Goal: Task Accomplishment & Management: Complete application form

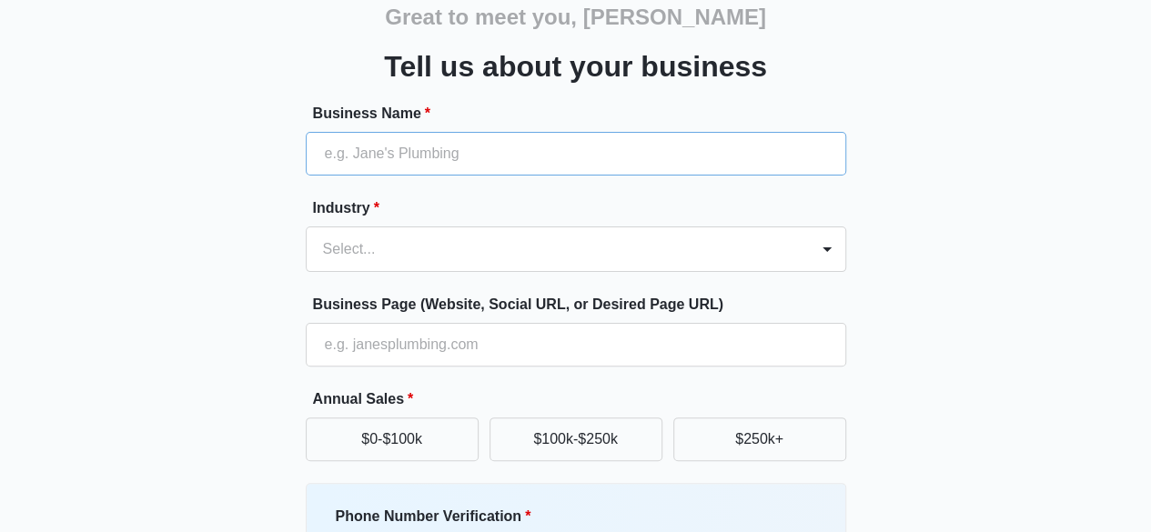
scroll to position [91, 0]
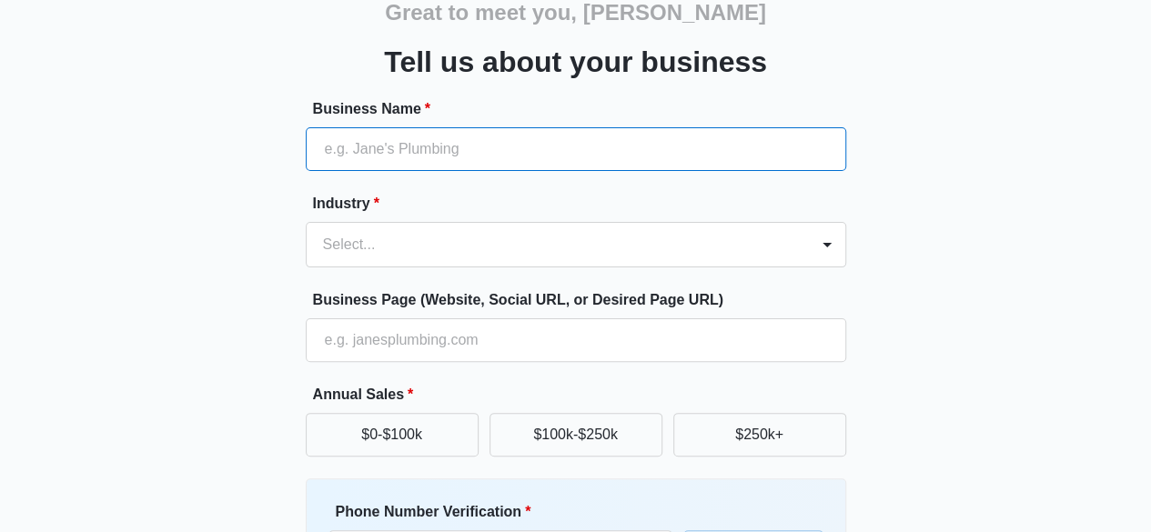
click at [513, 152] on input "Business Name *" at bounding box center [576, 149] width 540 height 44
type input "[PERSON_NAME]'s Tavern"
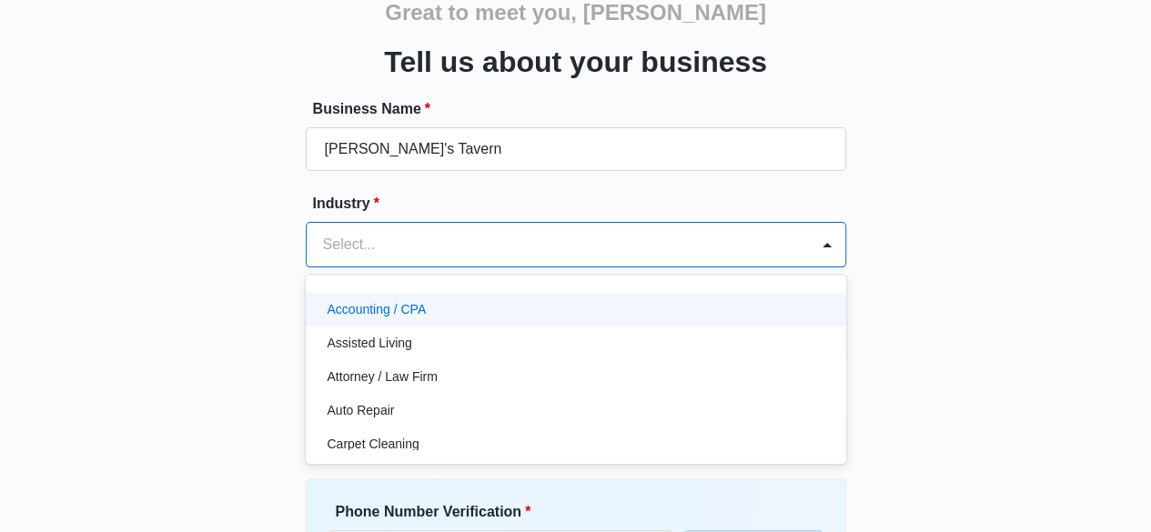
scroll to position [118, 0]
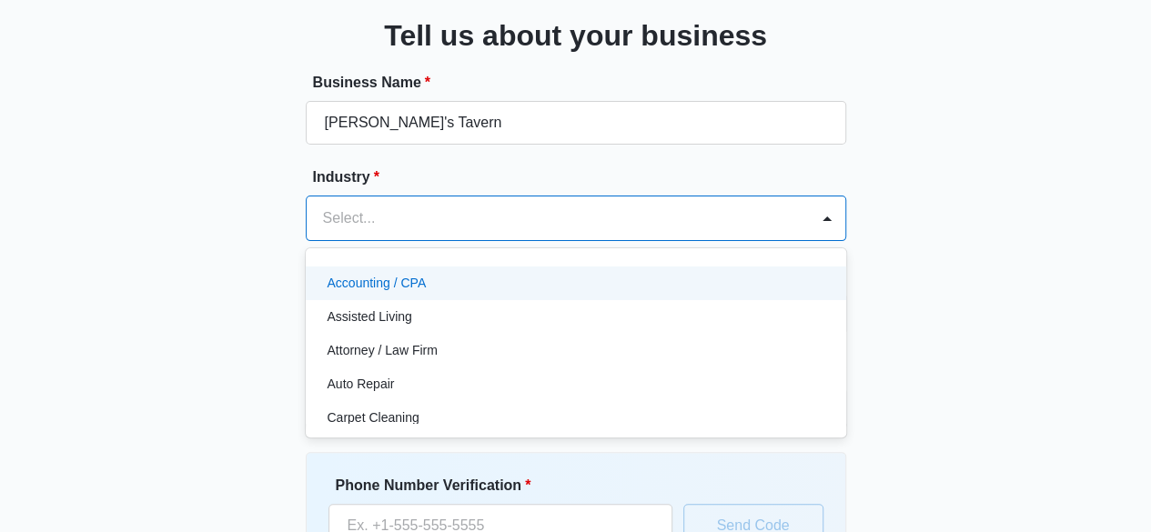
click at [399, 241] on div "49 results available. Use Up and Down to choose options, press Enter to select …" at bounding box center [576, 218] width 540 height 45
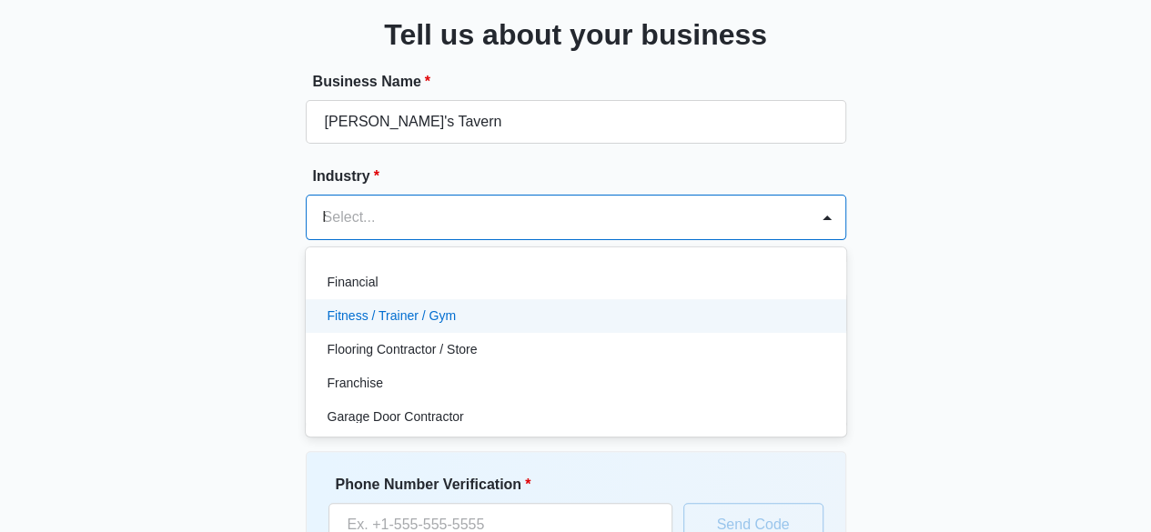
scroll to position [0, 0]
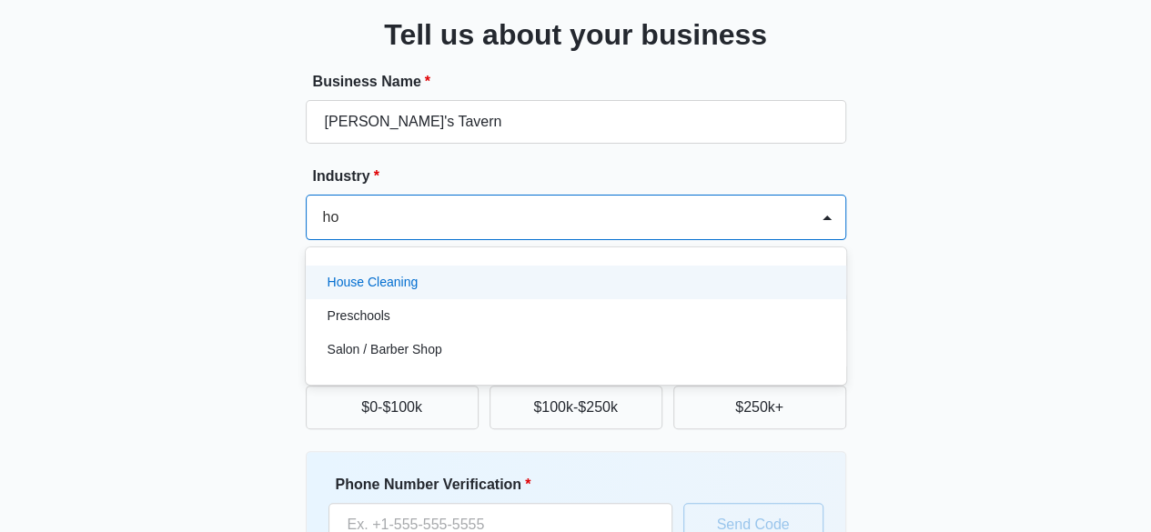
type input "h"
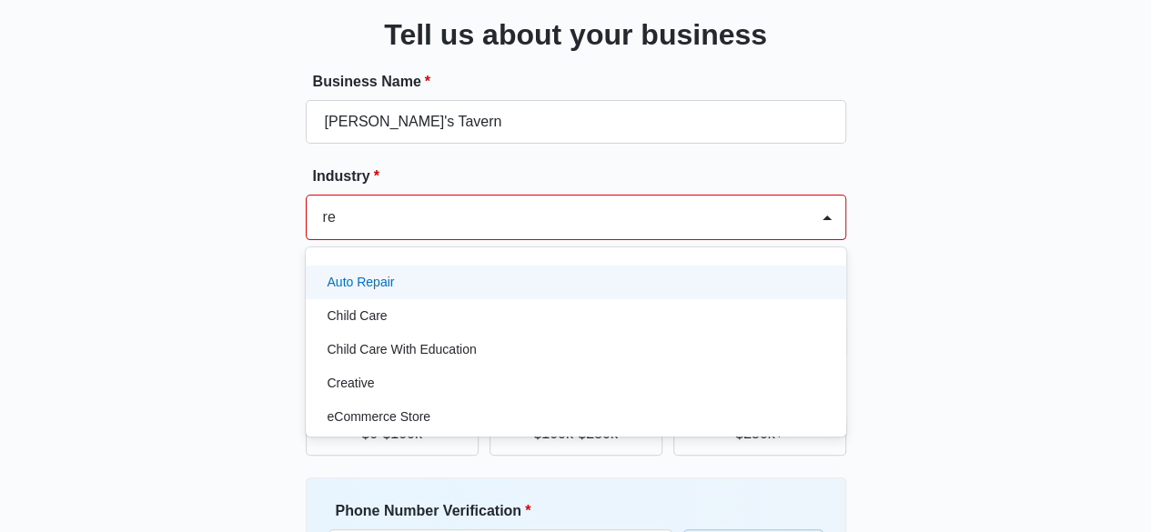
type input "res"
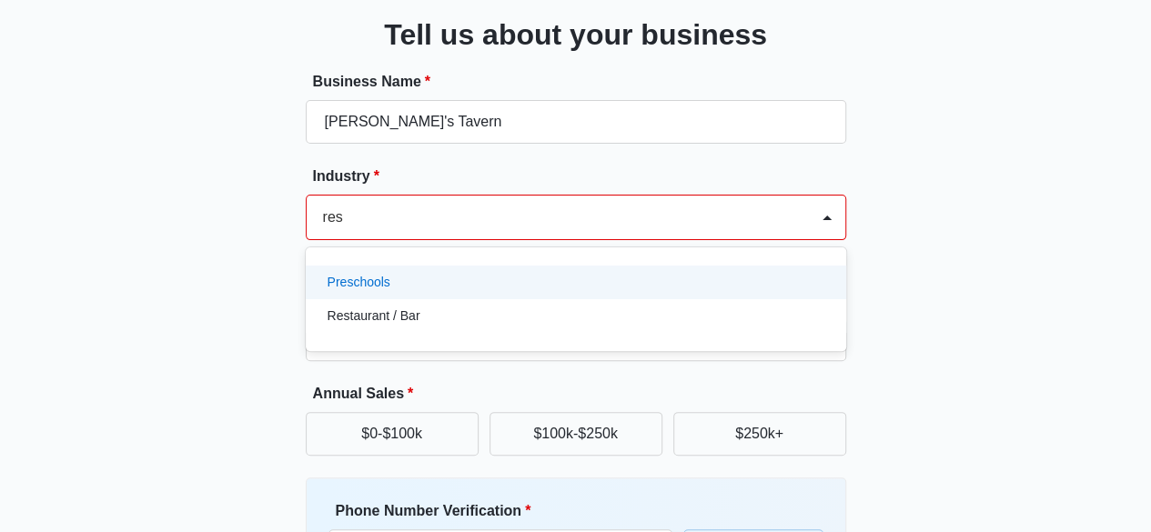
click at [413, 317] on p "Restaurant / Bar" at bounding box center [374, 316] width 93 height 19
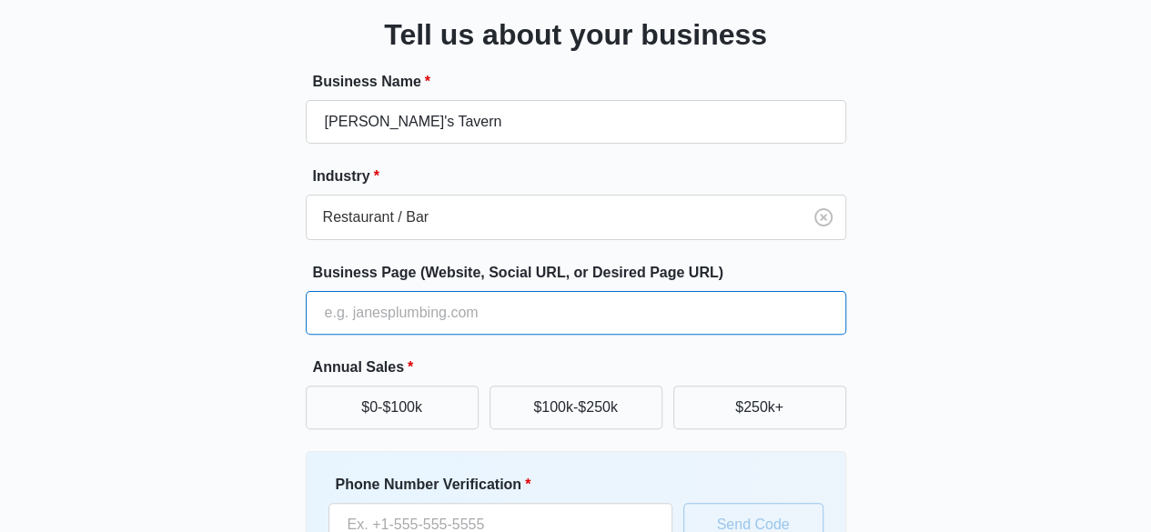
click at [508, 307] on input "Business Page (Website, Social URL, or Desired Page URL)" at bounding box center [576, 313] width 540 height 44
type input "https://www.petestavern.com/"
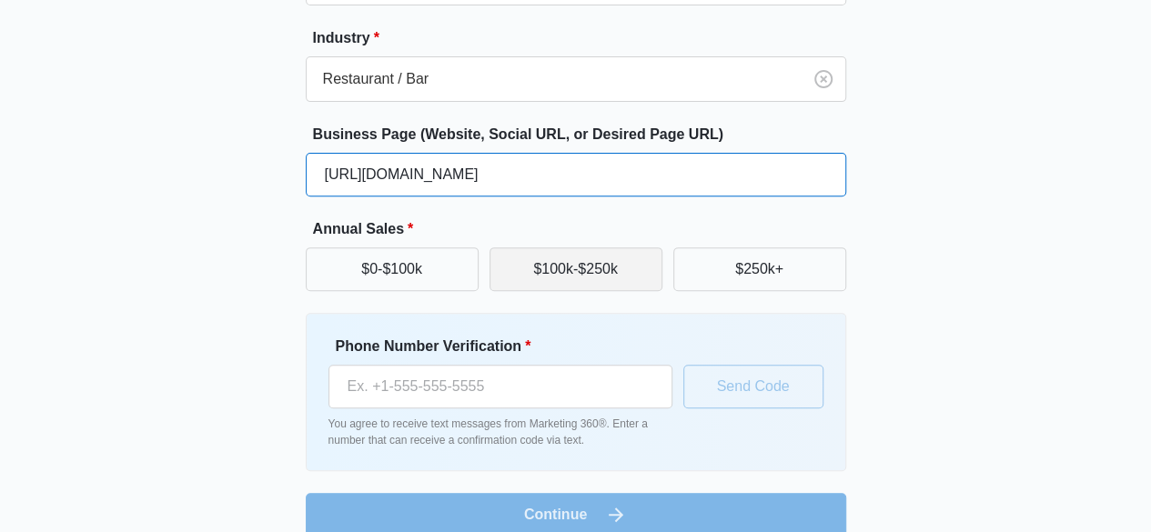
scroll to position [263, 0]
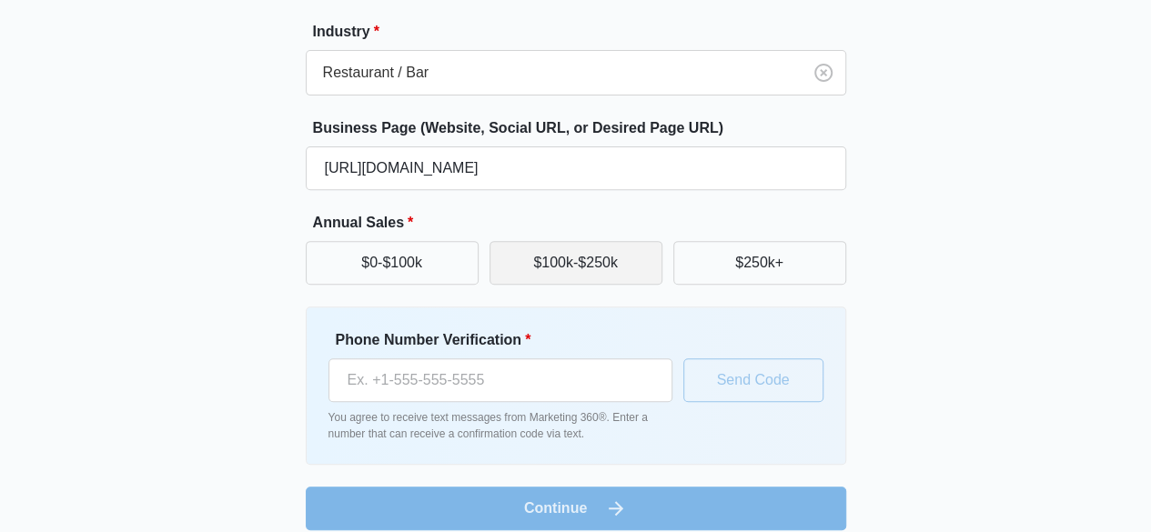
click at [623, 268] on button "$100k-$250k" at bounding box center [576, 263] width 173 height 44
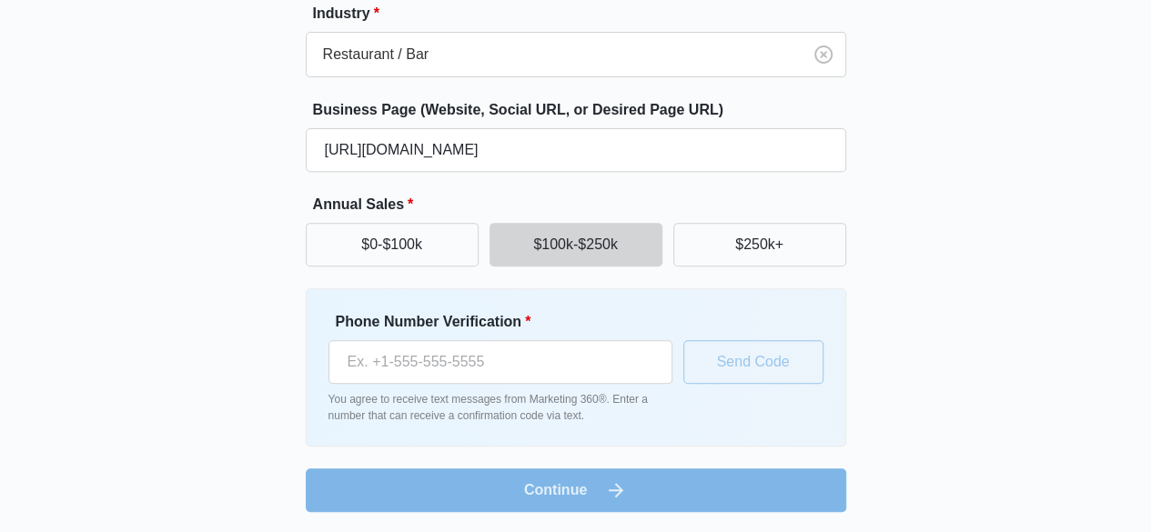
scroll to position [280, 0]
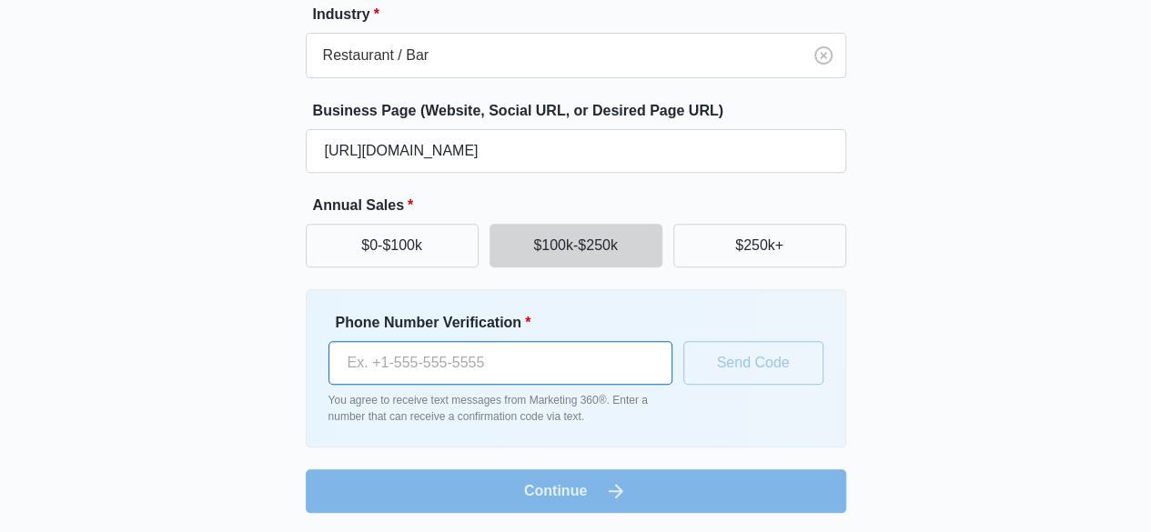
click at [455, 367] on input "Phone Number Verification *" at bounding box center [500, 363] width 344 height 44
type input "+1 363 200 4934"
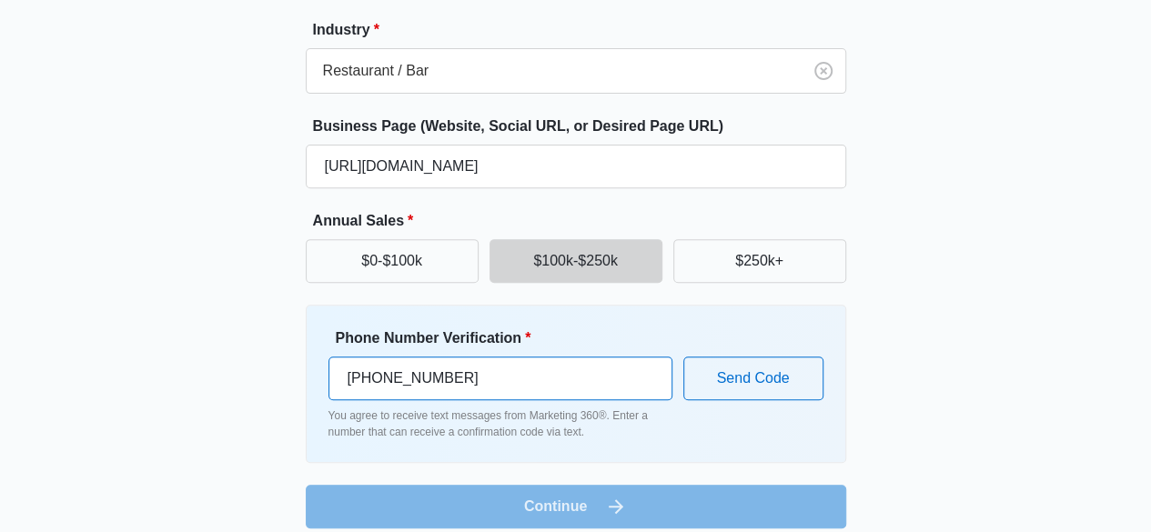
scroll to position [281, 0]
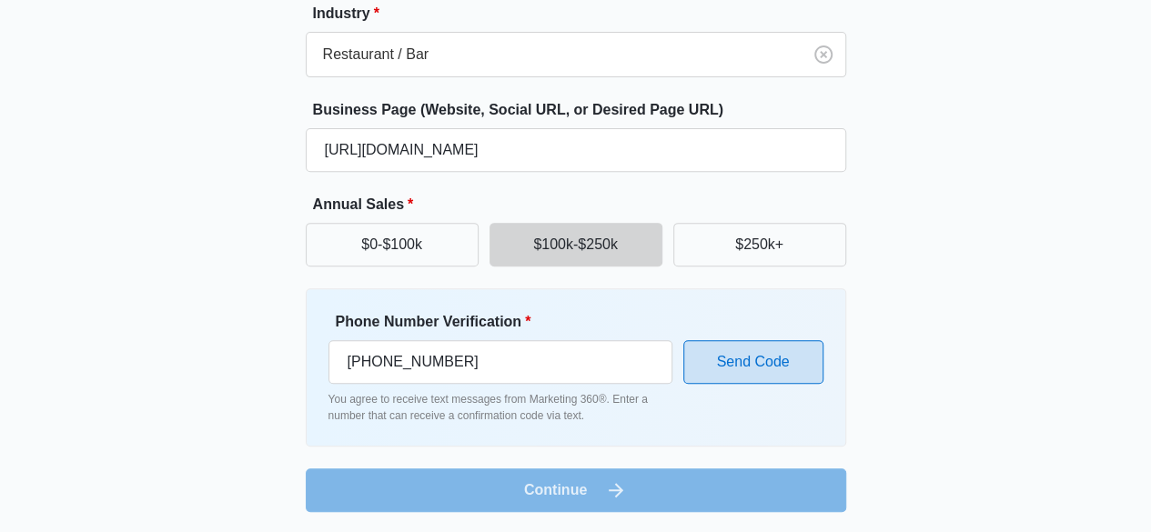
click at [757, 359] on button "Send Code" at bounding box center [753, 362] width 140 height 44
click at [766, 359] on button "Send Code" at bounding box center [753, 362] width 140 height 44
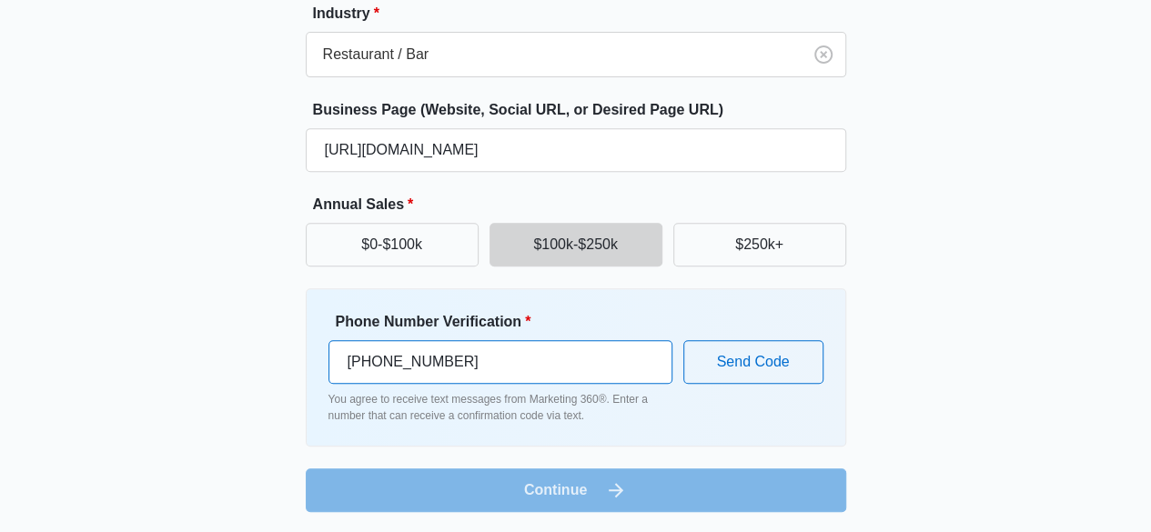
drag, startPoint x: 458, startPoint y: 351, endPoint x: 204, endPoint y: 323, distance: 255.4
click at [204, 323] on div "Great to meet you, Kate Tell us about your business Invalid phone number provid…" at bounding box center [576, 118] width 1092 height 787
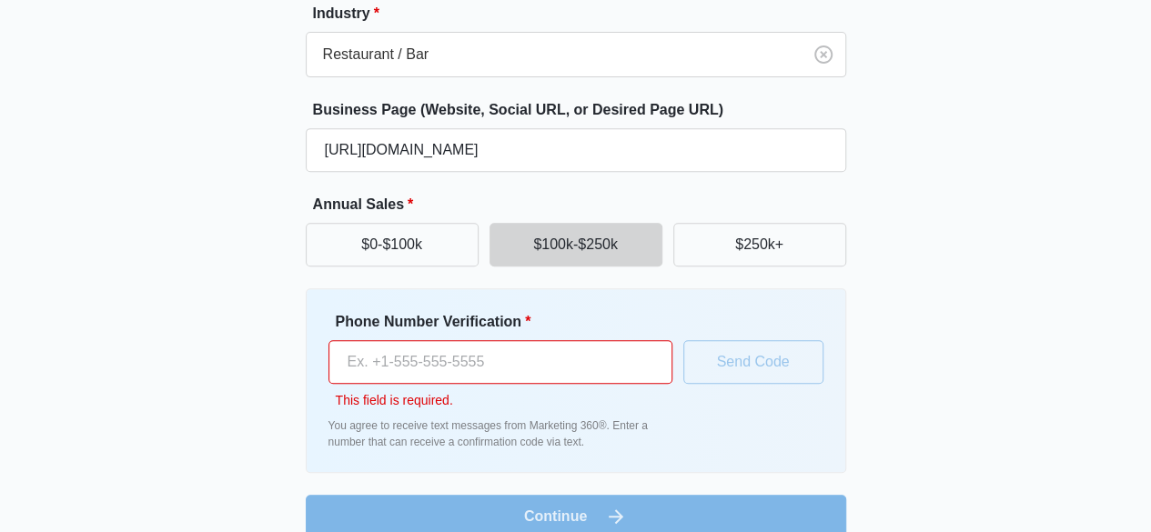
scroll to position [357, 0]
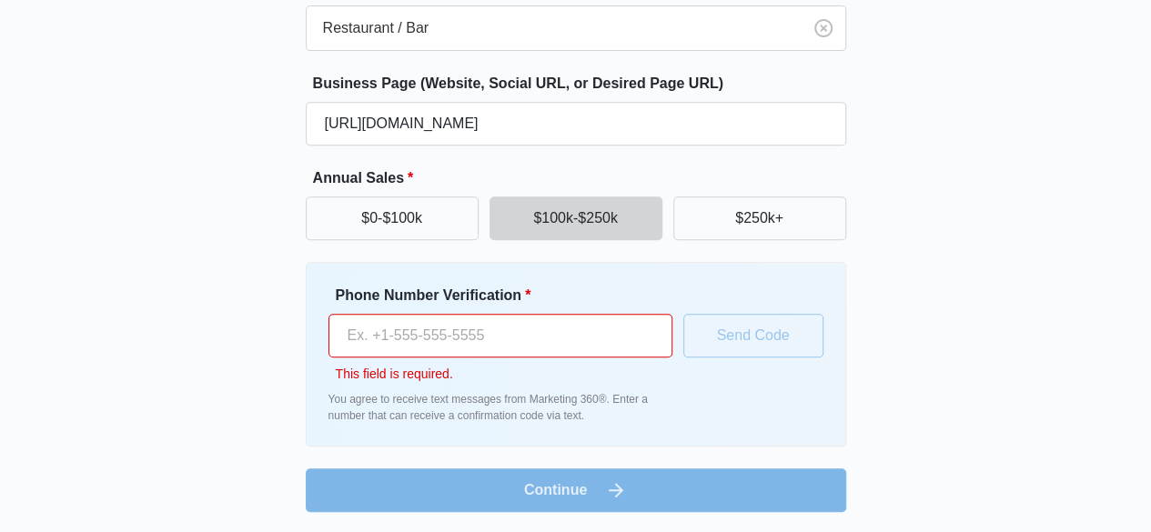
click at [470, 346] on input "Phone Number Verification *" at bounding box center [500, 336] width 344 height 44
type input "+1 363 200 4934"
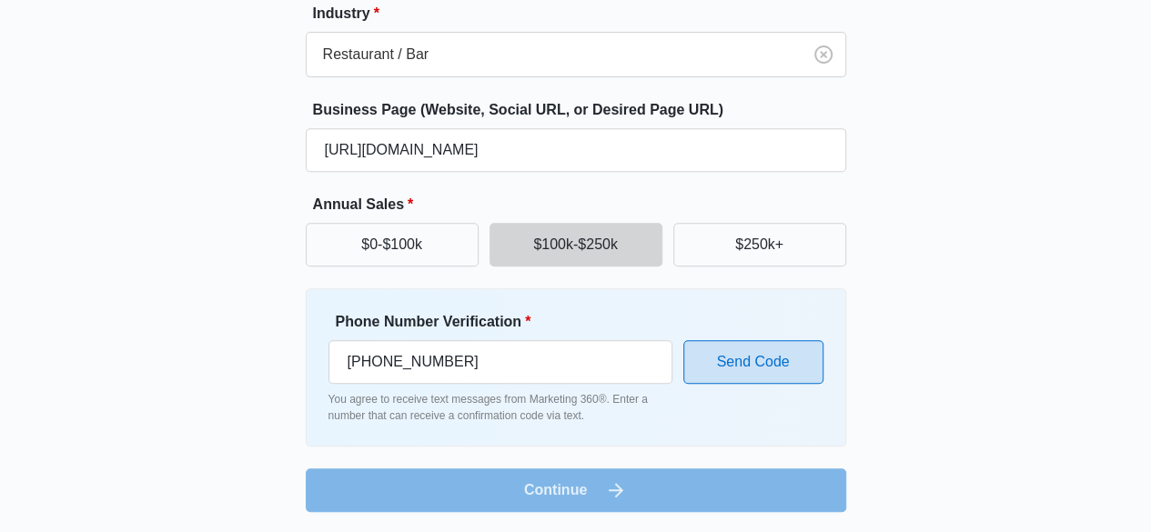
click at [767, 367] on button "Send Code" at bounding box center [753, 362] width 140 height 44
click at [730, 361] on button "Send Code" at bounding box center [753, 362] width 140 height 44
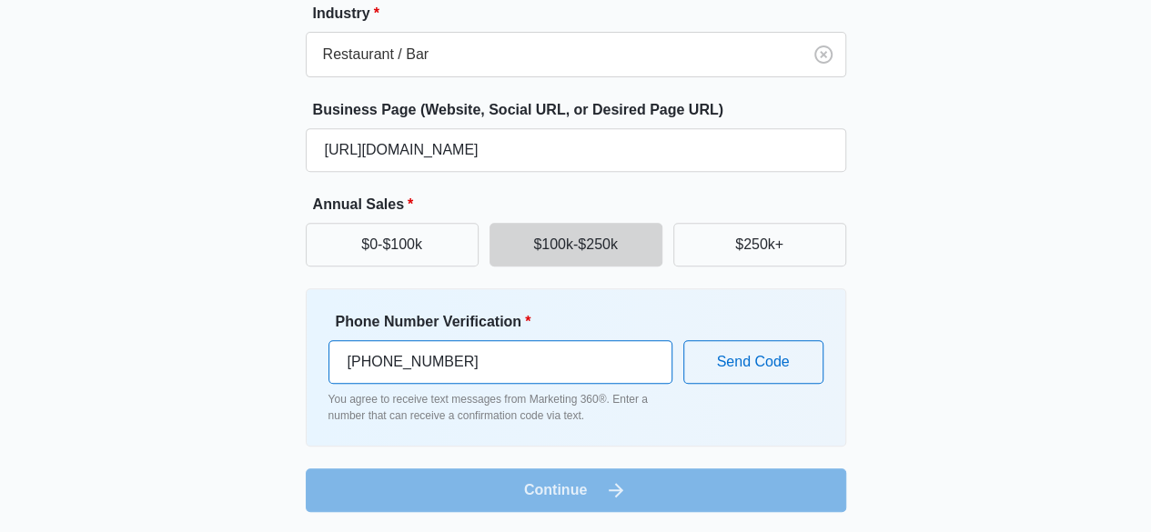
drag, startPoint x: 468, startPoint y: 363, endPoint x: 266, endPoint y: 350, distance: 202.4
click at [266, 350] on div "Great to meet you, Kate Tell us about your business Invalid phone number provid…" at bounding box center [576, 118] width 1092 height 787
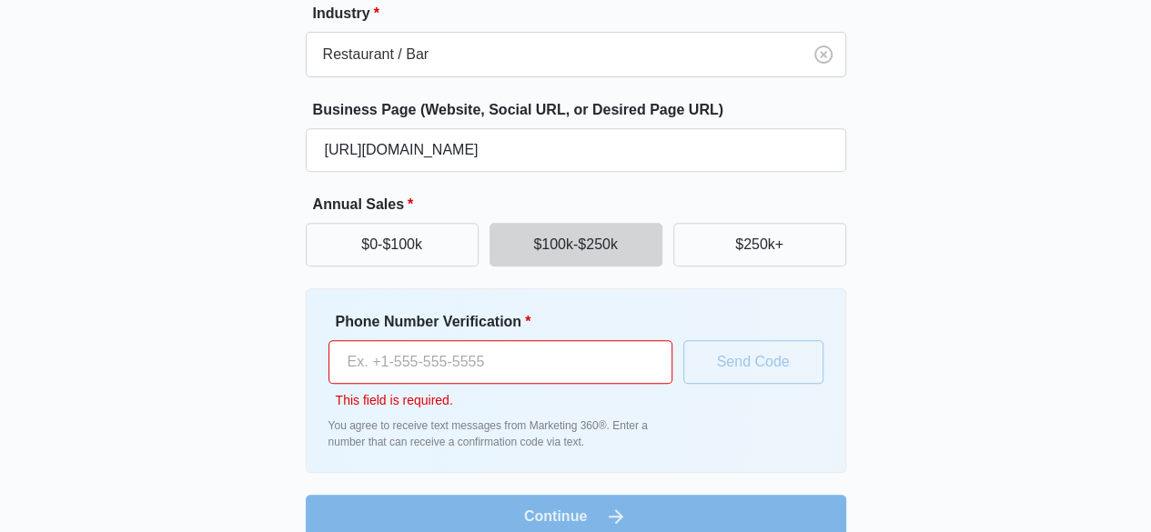
click at [970, 306] on div "Great to meet you, Kate Tell us about your business Invalid phone number provid…" at bounding box center [576, 131] width 1092 height 813
click at [448, 368] on input "Phone Number Verification *" at bounding box center [500, 362] width 344 height 44
type input "+995 592 04 31 96"
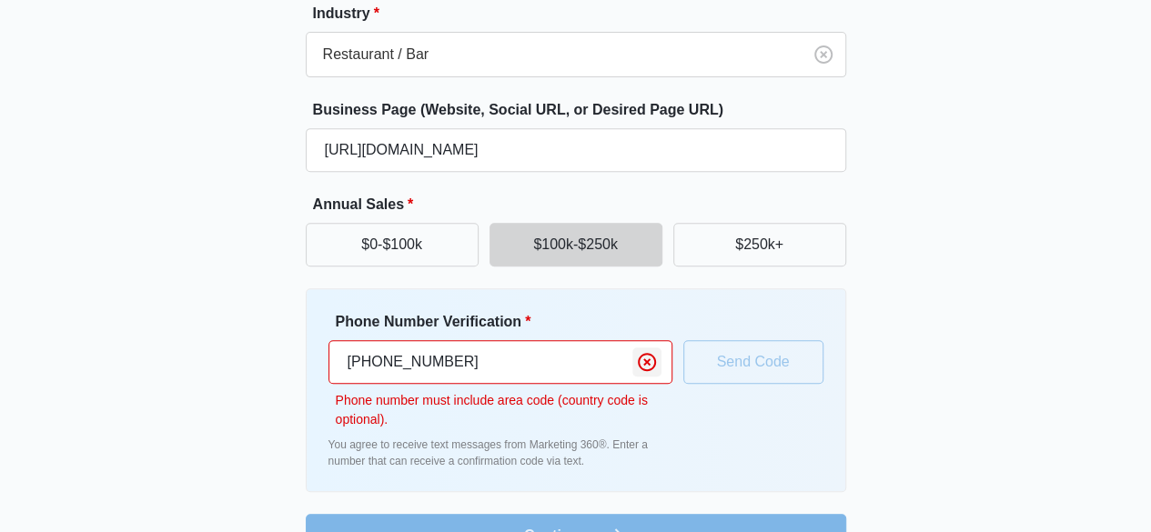
click at [639, 359] on icon "Clear" at bounding box center [647, 362] width 18 height 18
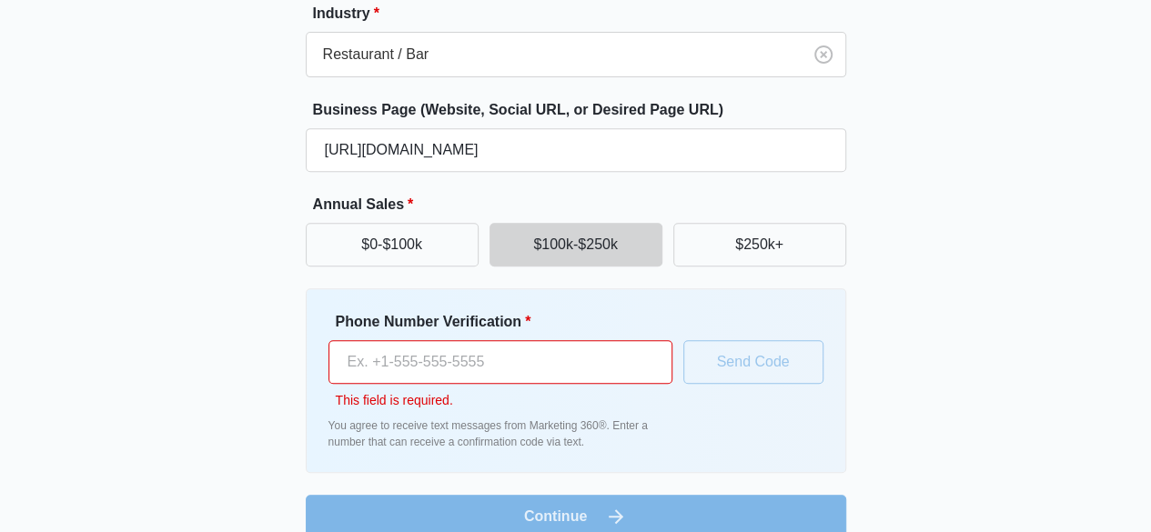
scroll to position [0, 0]
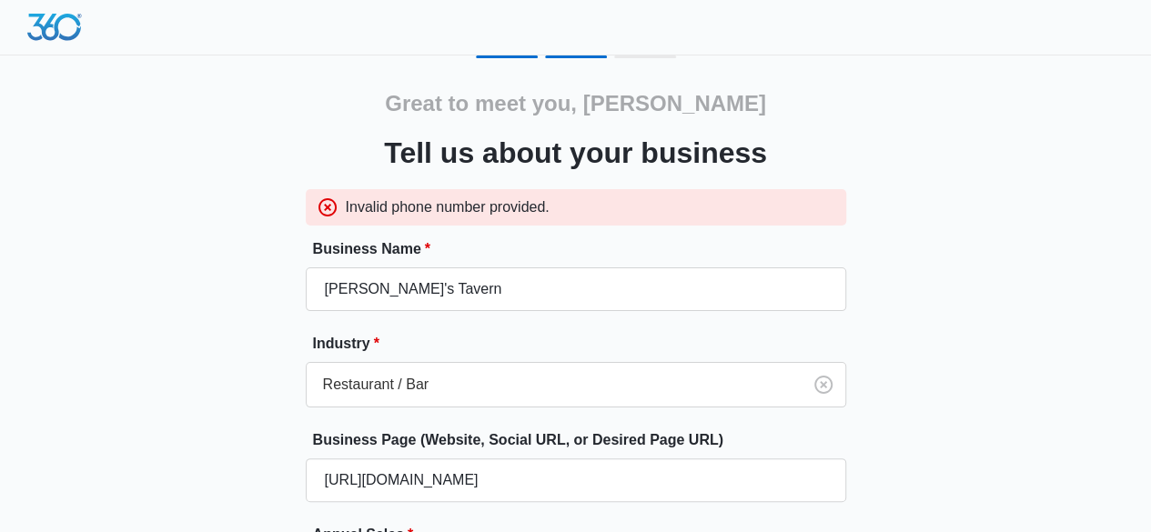
click at [324, 207] on icon at bounding box center [328, 208] width 22 height 22
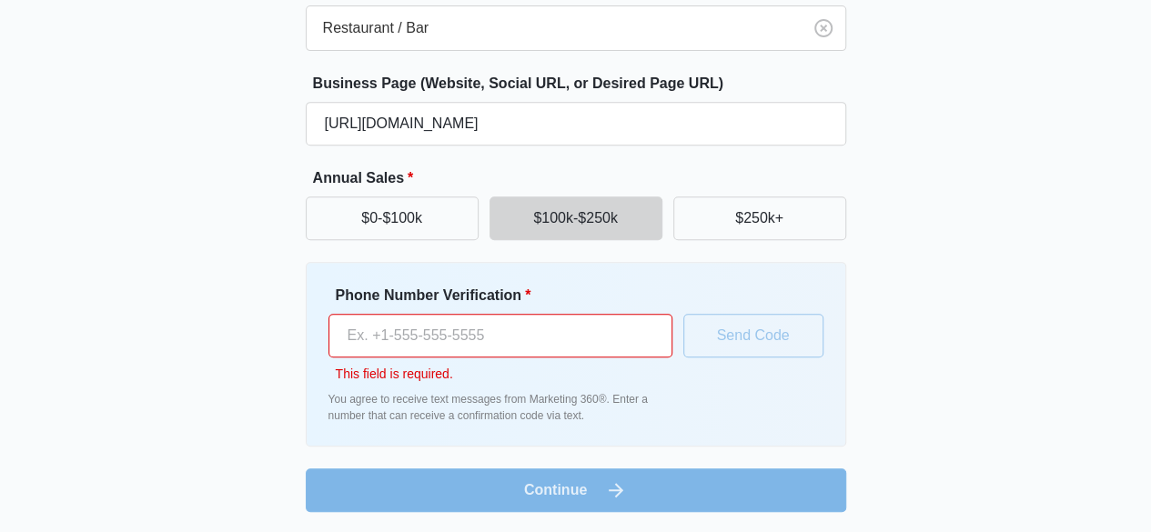
click at [488, 331] on input "Phone Number Verification *" at bounding box center [500, 336] width 344 height 44
paste input "tel"
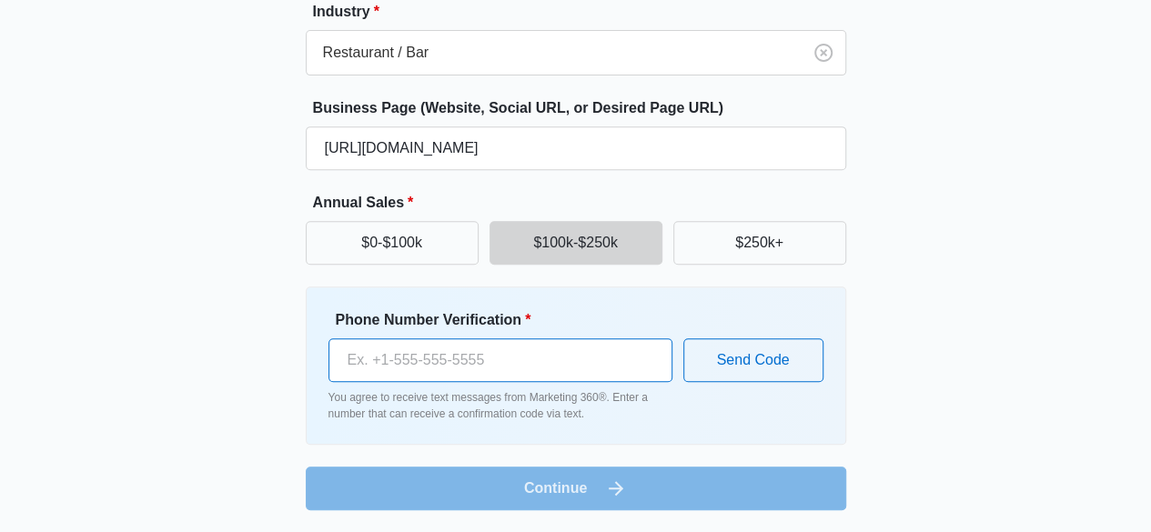
scroll to position [330, 0]
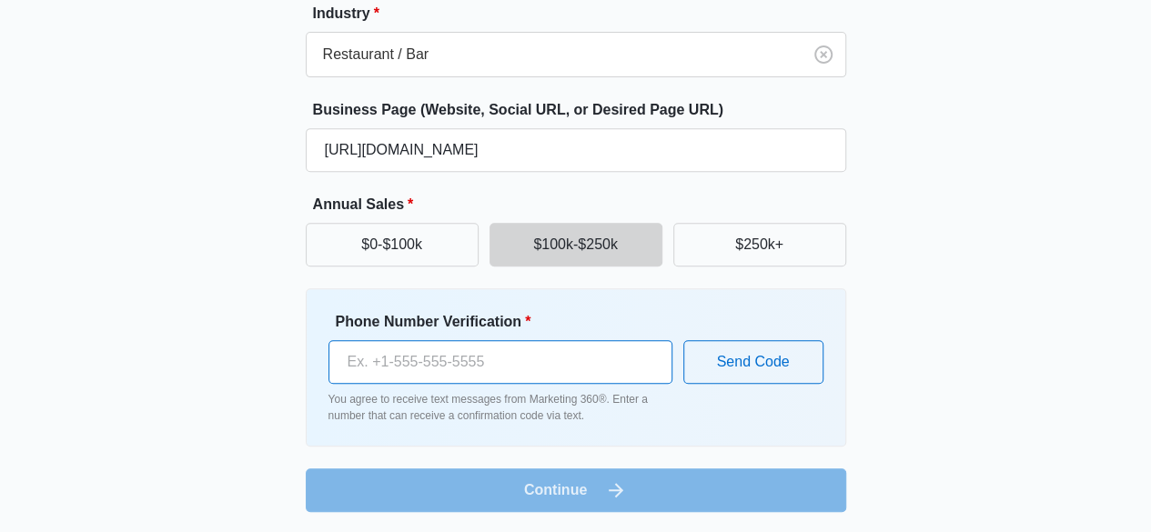
click at [429, 376] on input "Phone Number Verification *" at bounding box center [500, 362] width 344 height 44
paste input "tel"
click at [501, 371] on input "Phone Number Verification *" at bounding box center [500, 362] width 344 height 44
click at [439, 376] on input "Phone Number Verification *" at bounding box center [500, 362] width 344 height 44
paste input "tel"
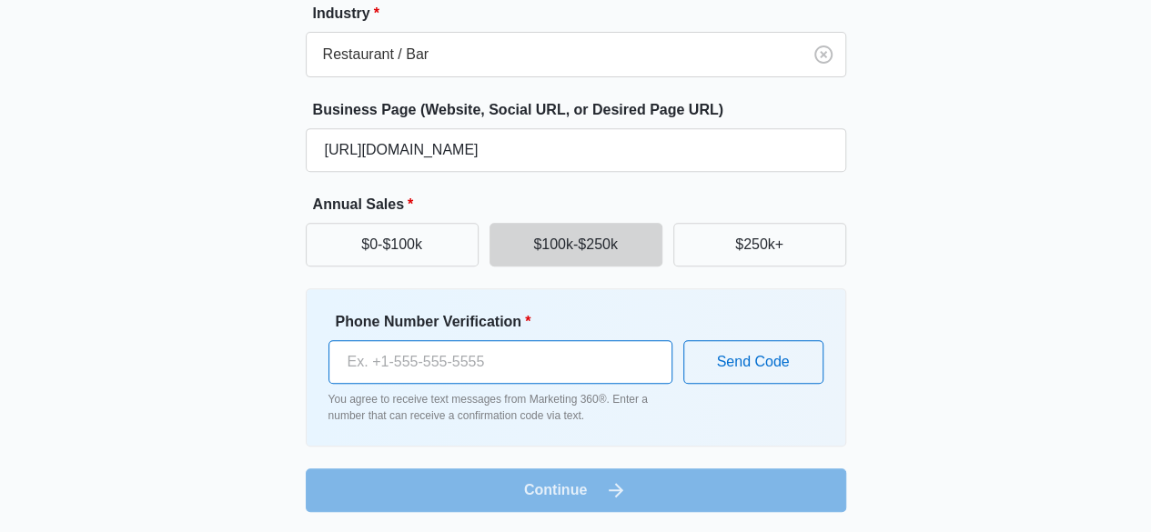
click at [475, 354] on input "Phone Number Verification *" at bounding box center [500, 362] width 344 height 44
paste input "tel"
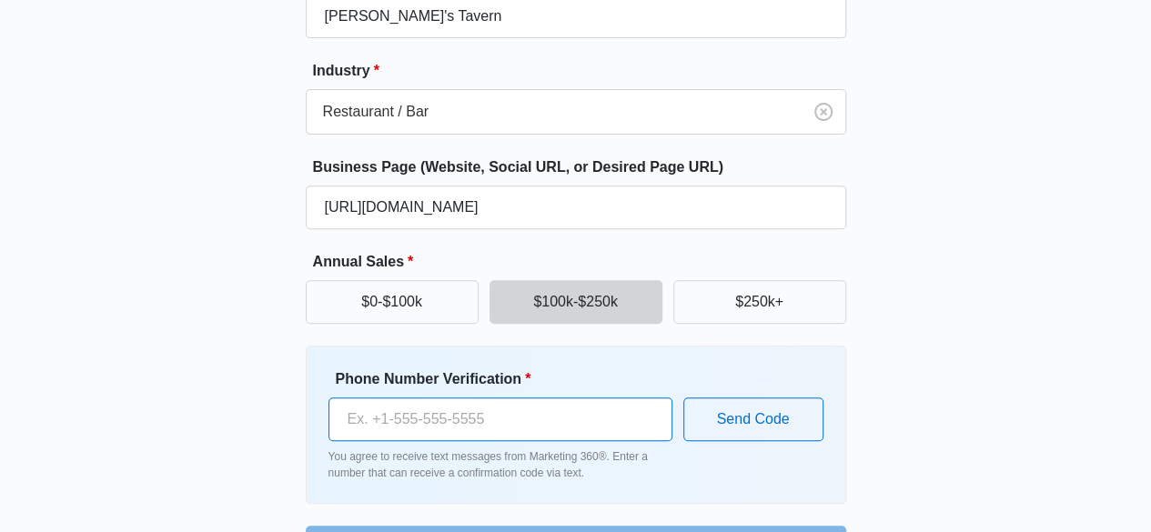
click at [466, 413] on input "Phone Number Verification *" at bounding box center [500, 420] width 344 height 44
type input "+1 212 473 7676"
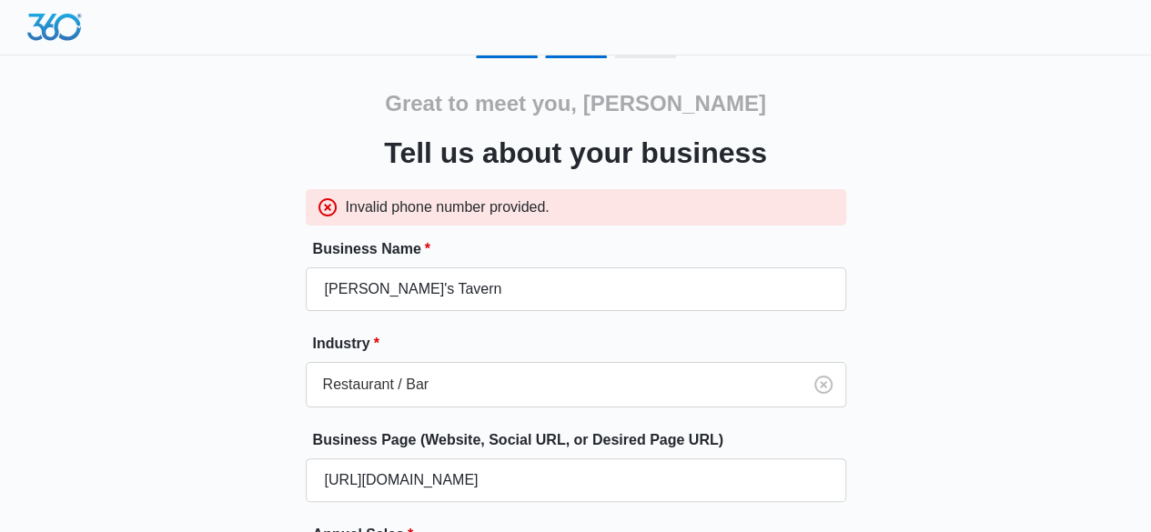
scroll to position [330, 0]
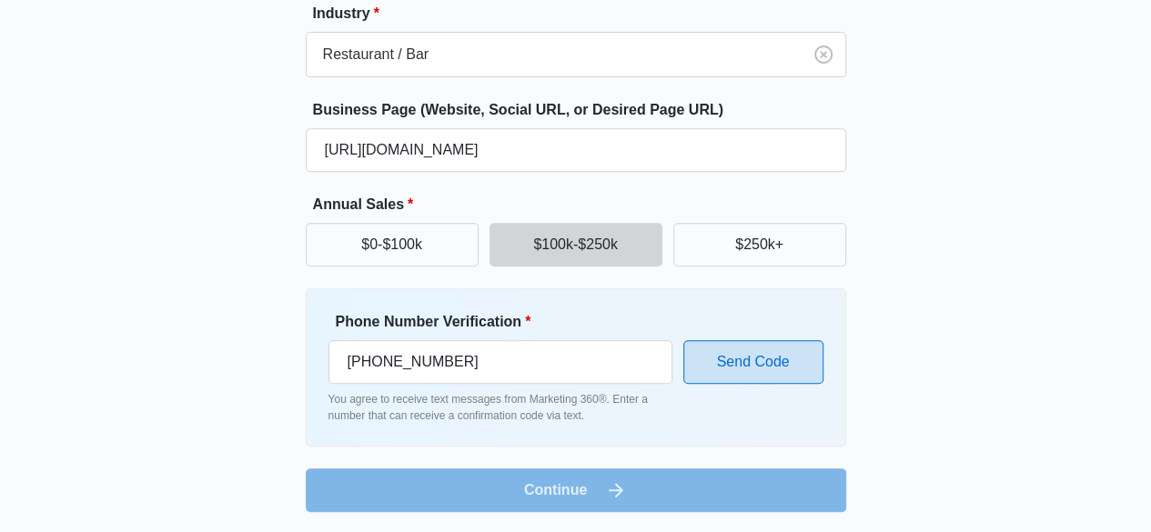
click at [753, 367] on button "Send Code" at bounding box center [753, 362] width 140 height 44
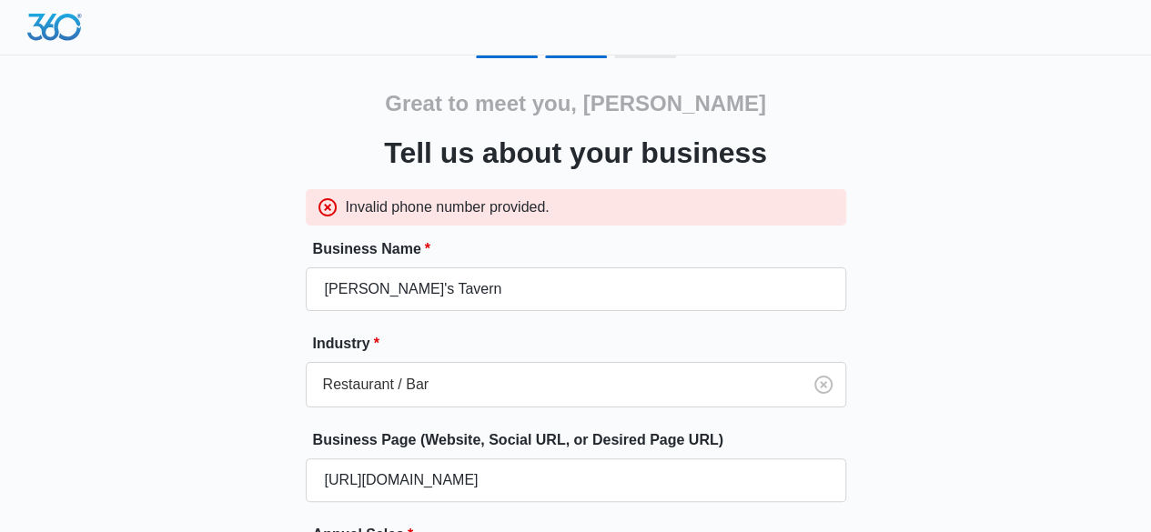
scroll to position [341, 0]
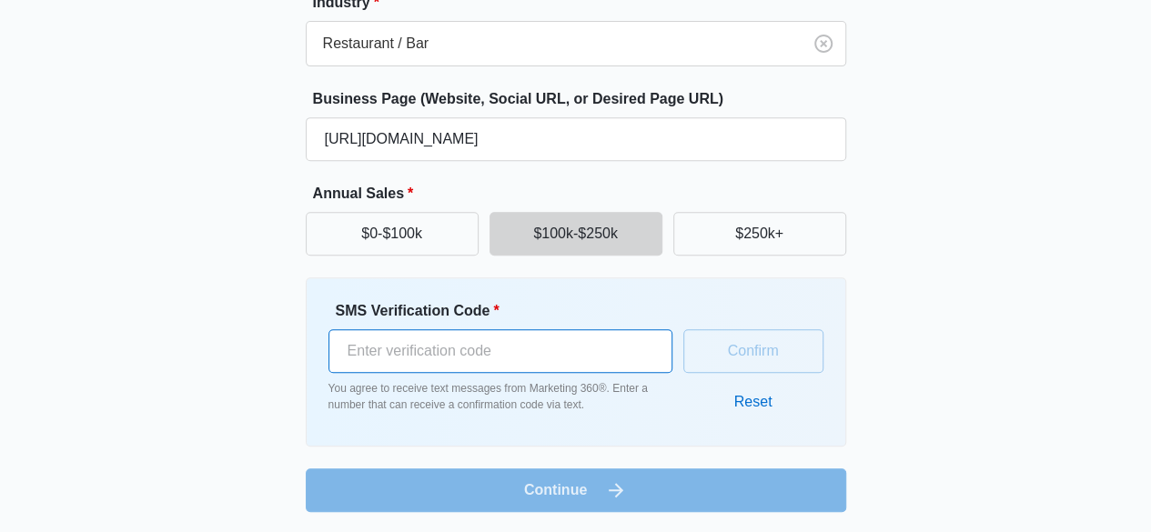
click at [512, 339] on input "SMS Verification Code *" at bounding box center [500, 351] width 344 height 44
click at [1035, 280] on div "Great to meet you, Kate Tell us about your business Invalid phone number provid…" at bounding box center [576, 113] width 1092 height 798
click at [737, 390] on button "Reset" at bounding box center [753, 402] width 75 height 44
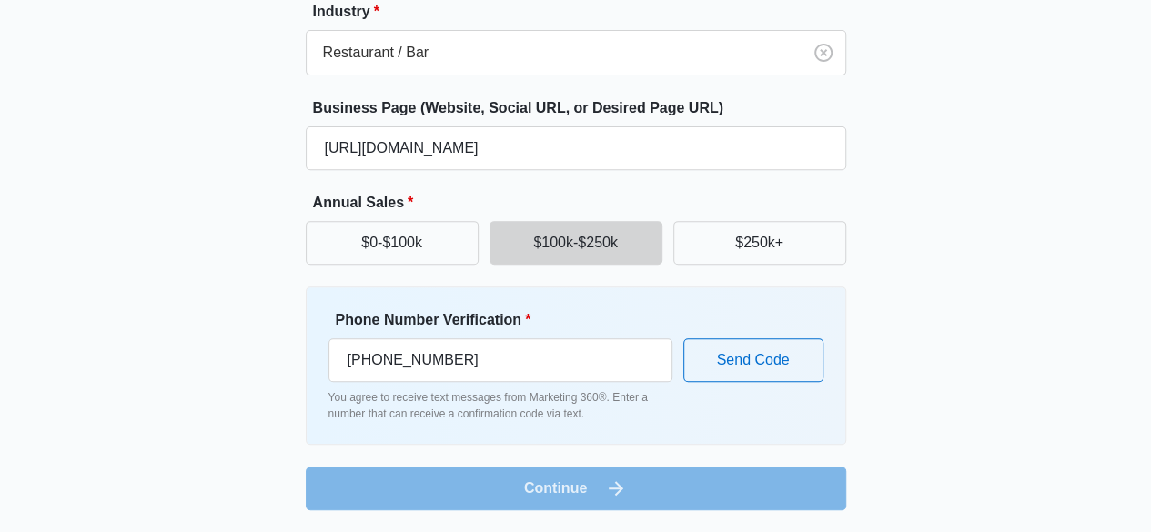
scroll to position [281, 0]
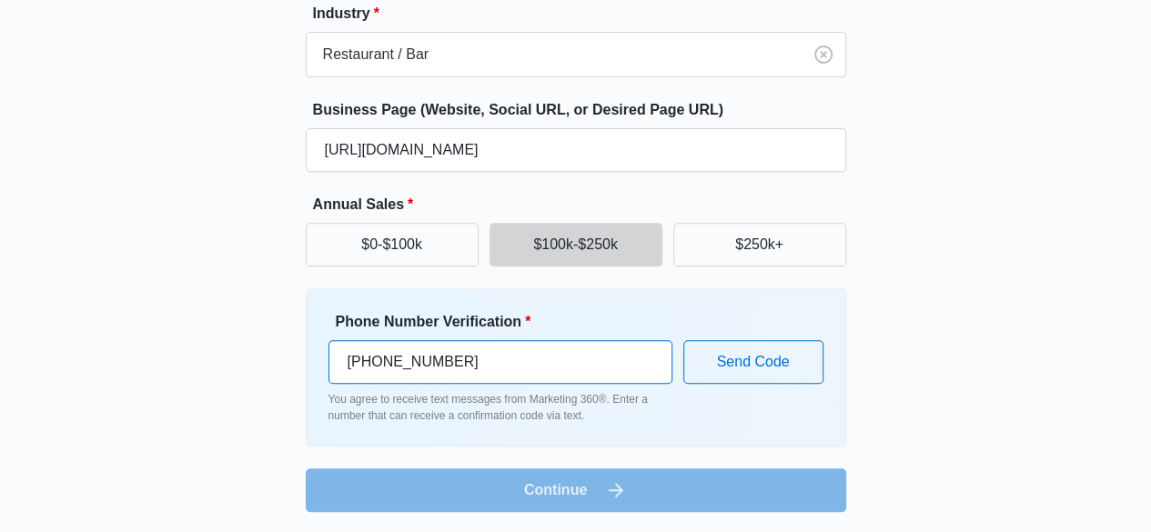
drag, startPoint x: 501, startPoint y: 361, endPoint x: 162, endPoint y: 332, distance: 340.6
click at [162, 332] on div "Great to meet you, Kate Tell us about your business Business Name * Pete's Tave…" at bounding box center [576, 143] width 1092 height 738
click at [389, 362] on input "+1 363 200 4934" at bounding box center [500, 362] width 344 height 44
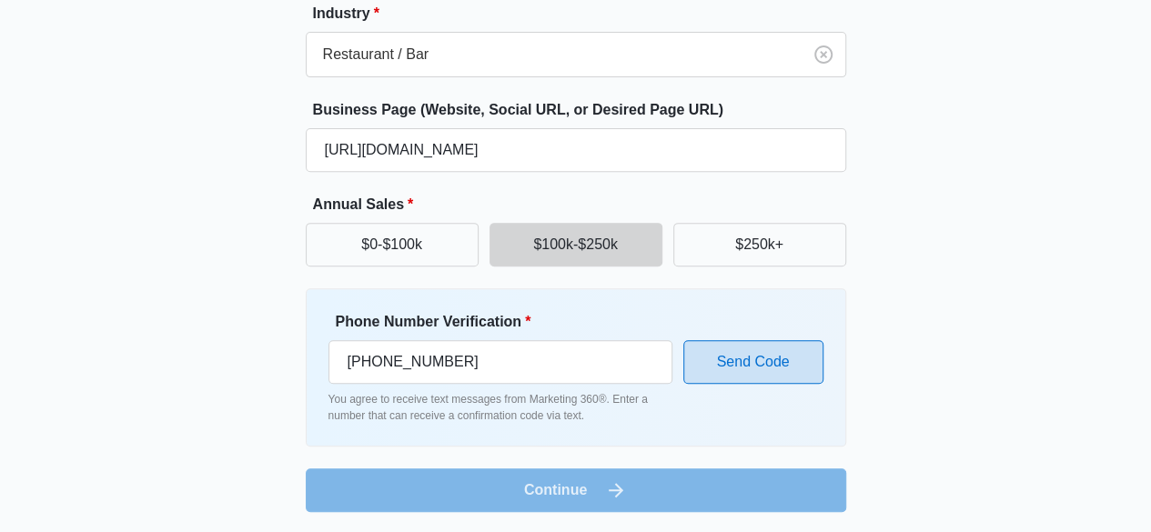
click at [777, 359] on button "Send Code" at bounding box center [753, 362] width 140 height 44
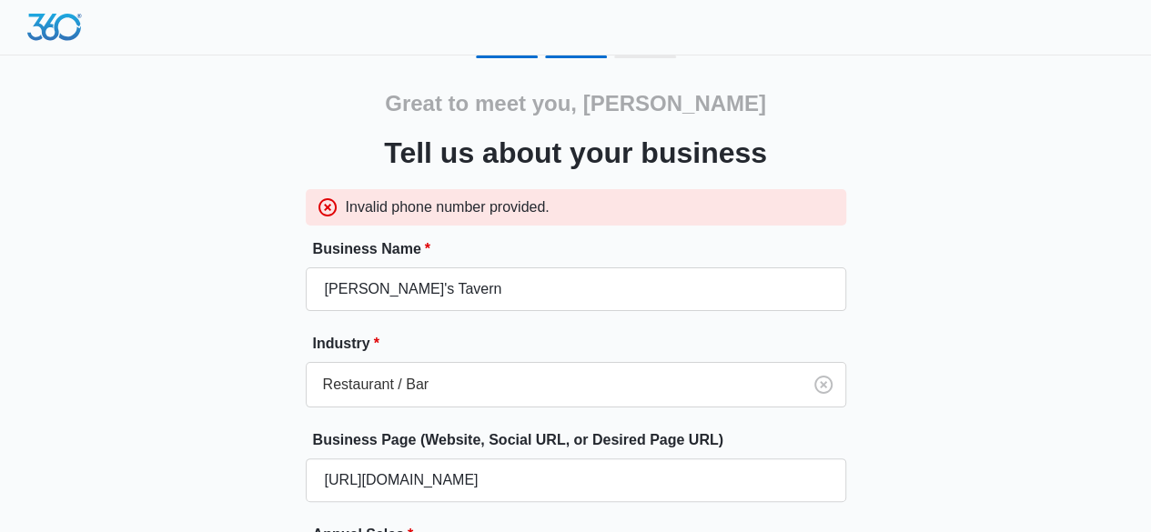
scroll to position [330, 0]
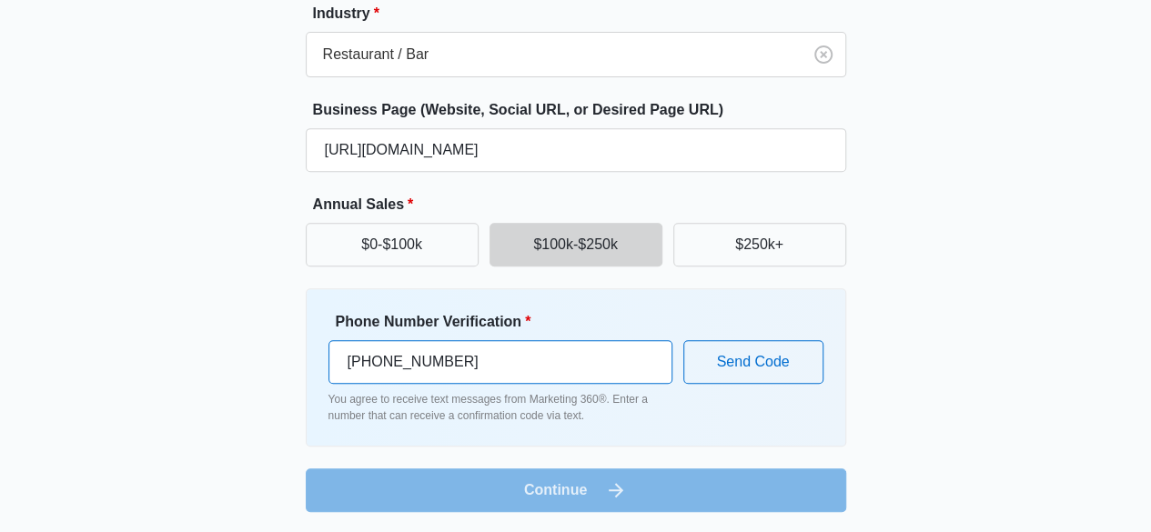
drag, startPoint x: 471, startPoint y: 364, endPoint x: 372, endPoint y: 362, distance: 99.2
click at [372, 362] on input "+1 363 200 4934" at bounding box center [500, 362] width 344 height 44
type input "+1 332 296 8185"
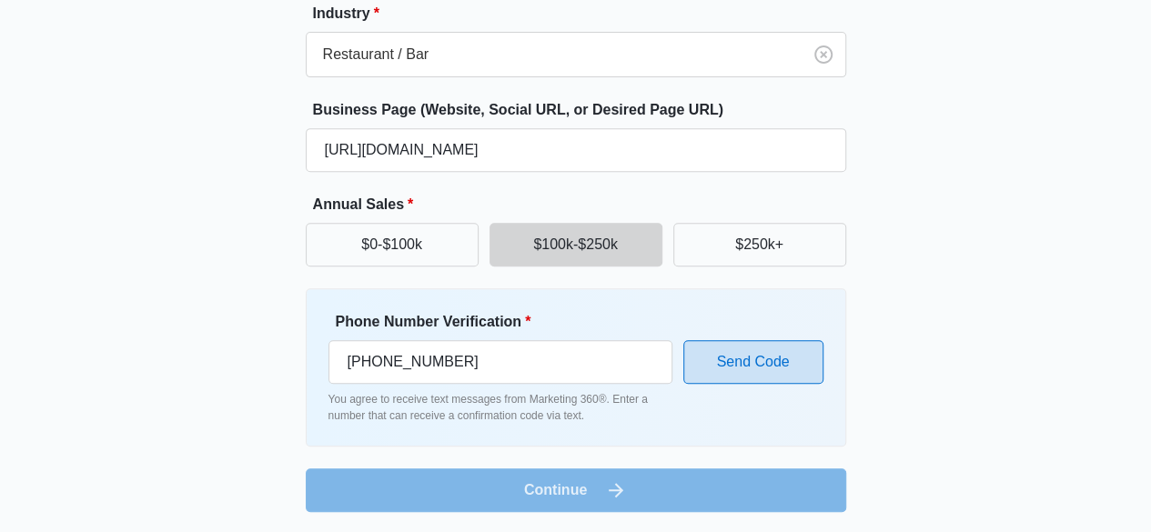
click at [755, 350] on button "Send Code" at bounding box center [753, 362] width 140 height 44
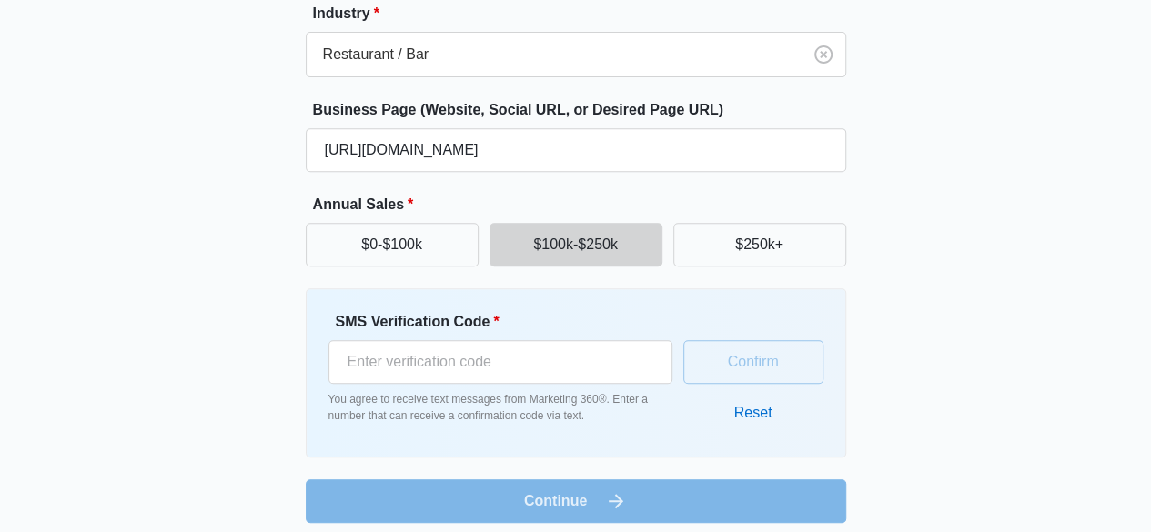
scroll to position [323, 0]
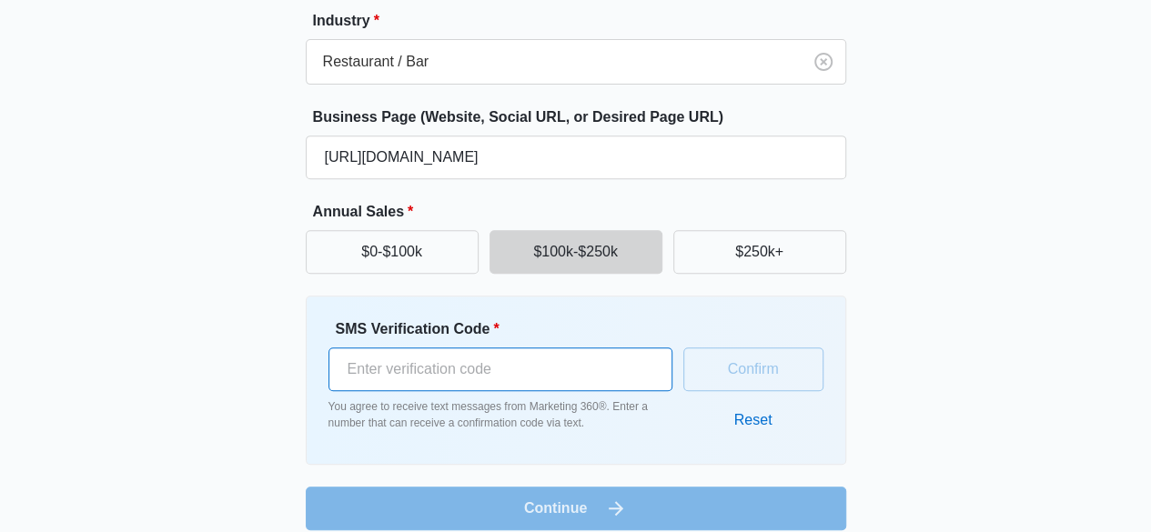
click at [548, 378] on input "SMS Verification Code *" at bounding box center [500, 370] width 344 height 44
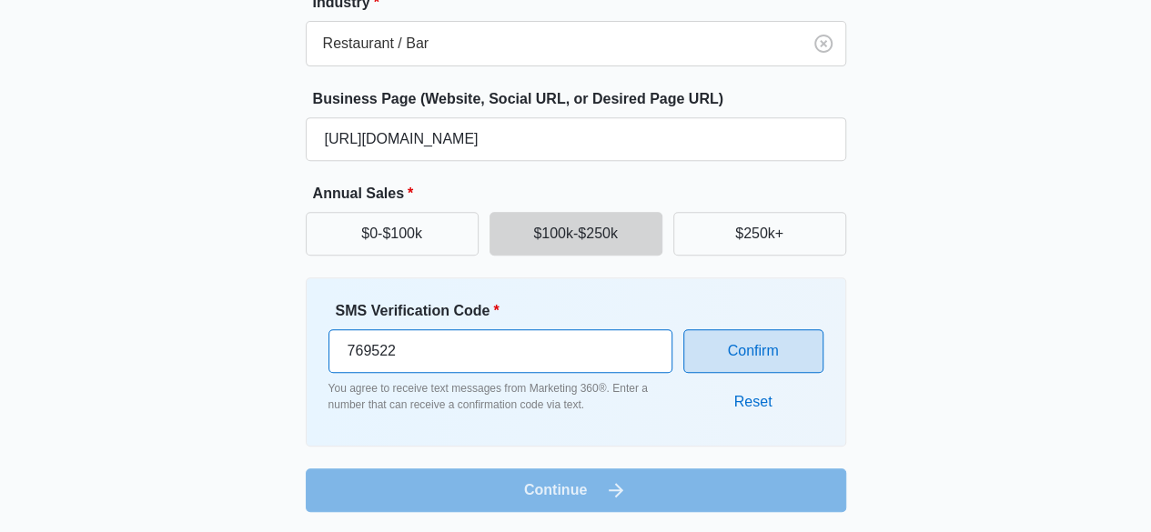
type input "769522"
click at [762, 345] on button "Confirm" at bounding box center [753, 351] width 140 height 44
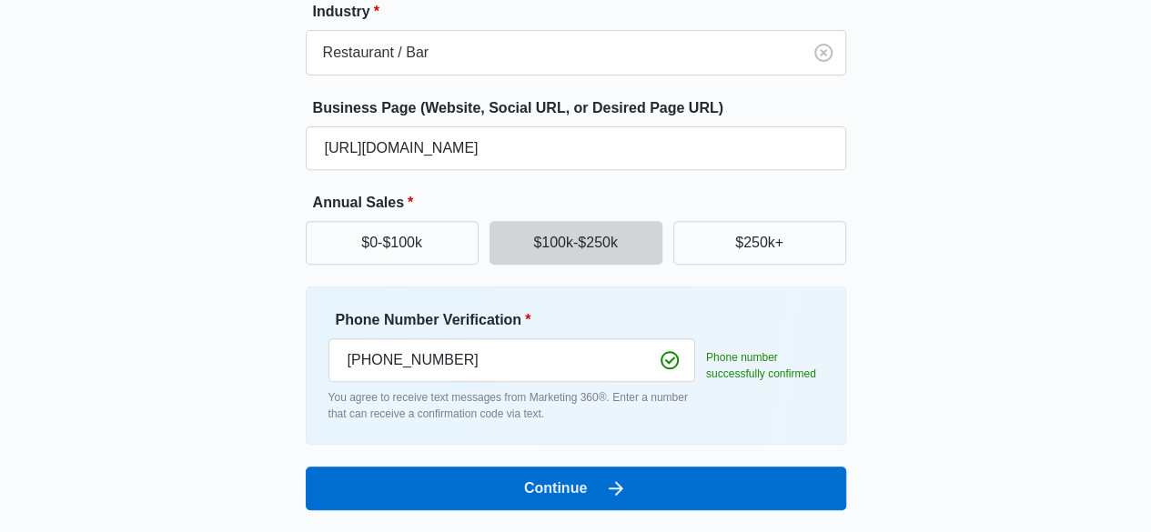
scroll to position [281, 0]
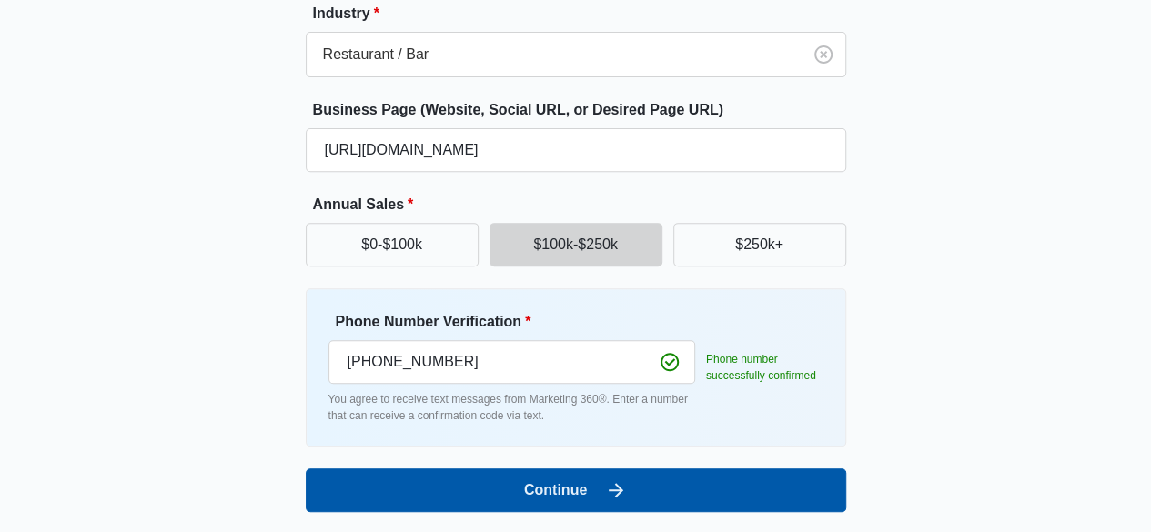
click at [603, 483] on button "Continue" at bounding box center [576, 491] width 540 height 44
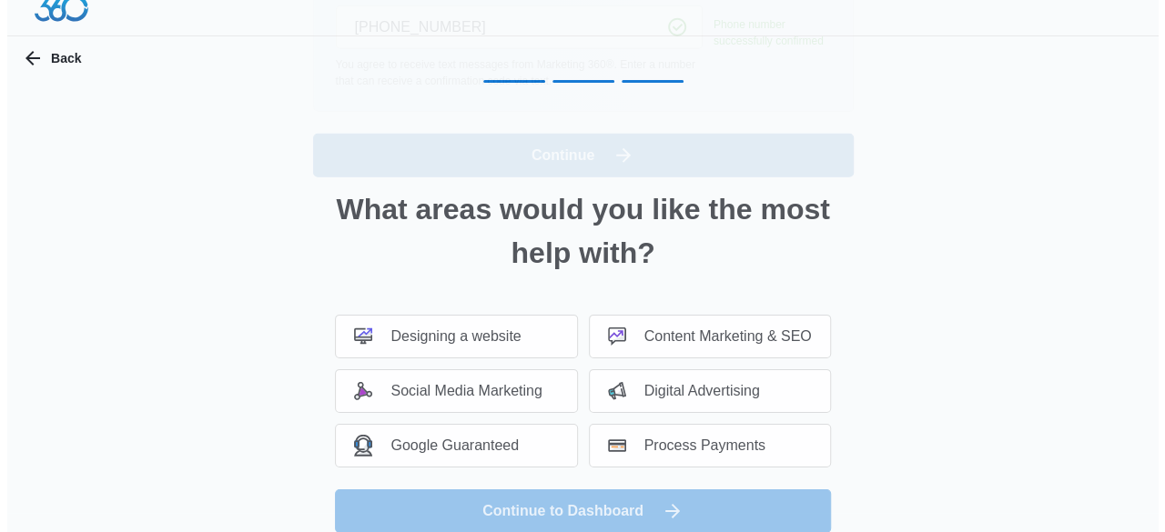
scroll to position [0, 0]
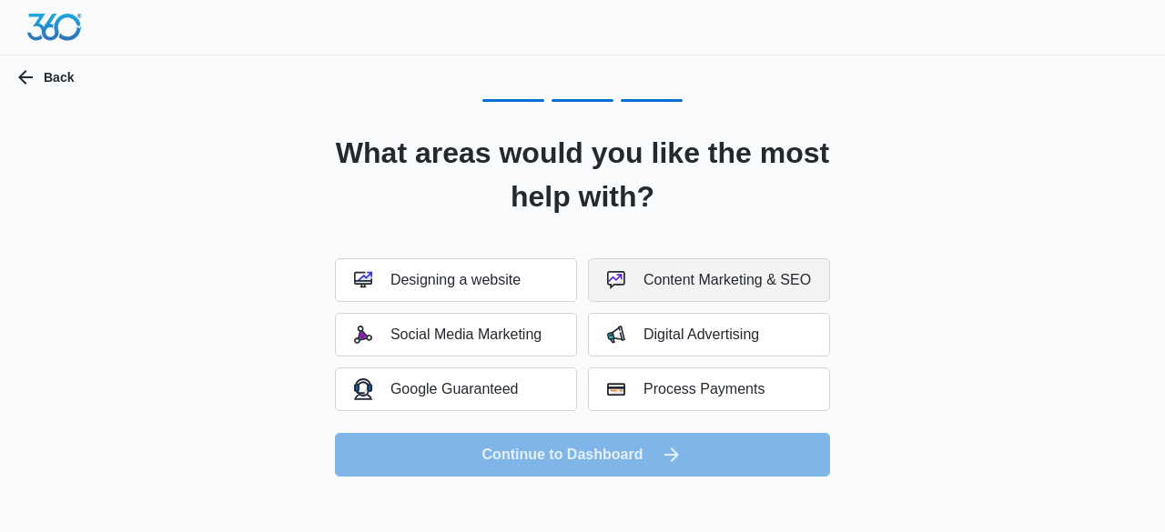
click at [693, 266] on button "Content Marketing & SEO" at bounding box center [709, 280] width 242 height 44
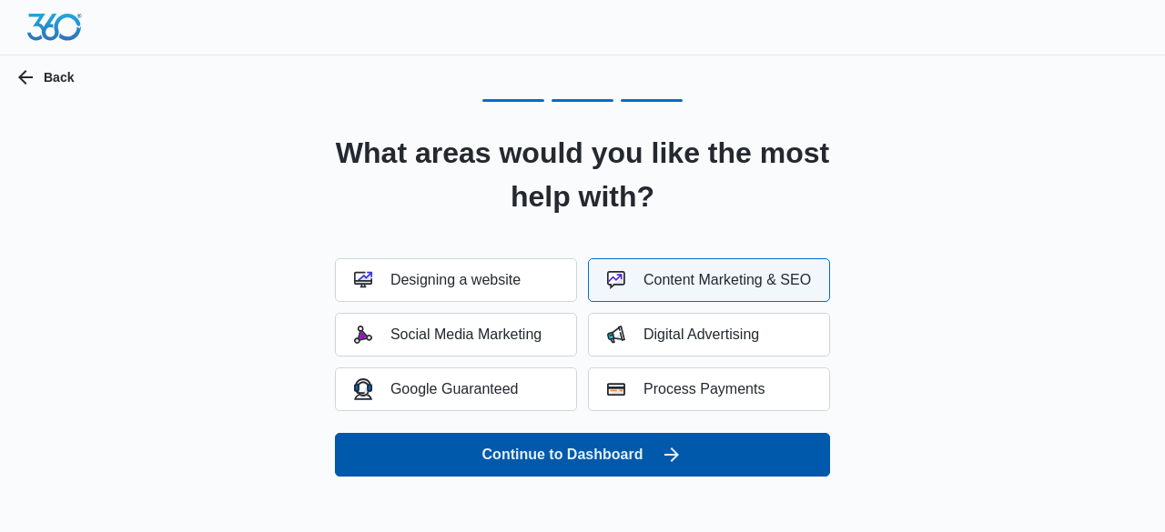
click at [630, 449] on button "Continue to Dashboard" at bounding box center [582, 455] width 495 height 44
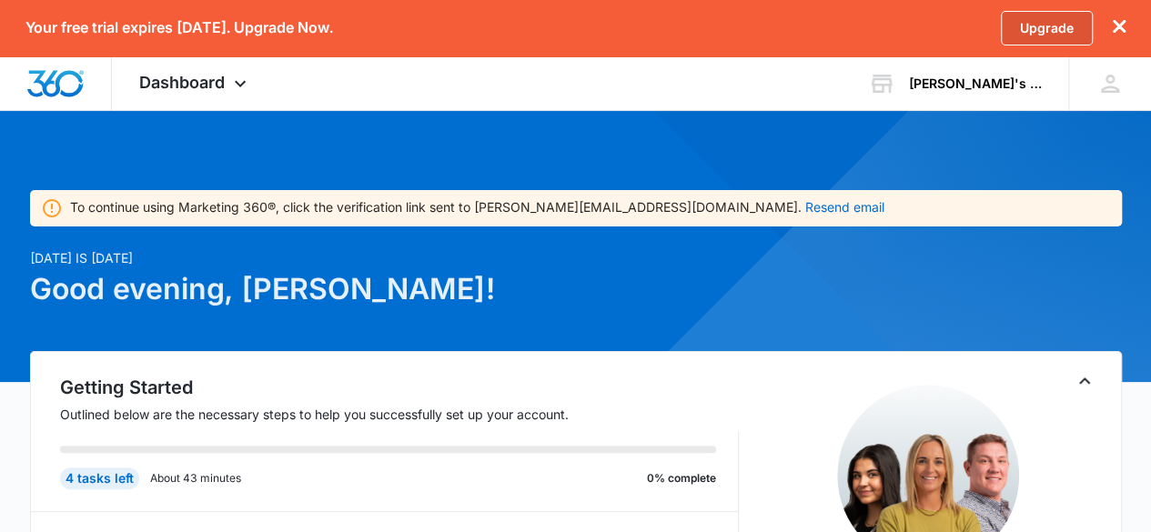
click at [1065, 31] on link "Upgrade" at bounding box center [1047, 28] width 92 height 35
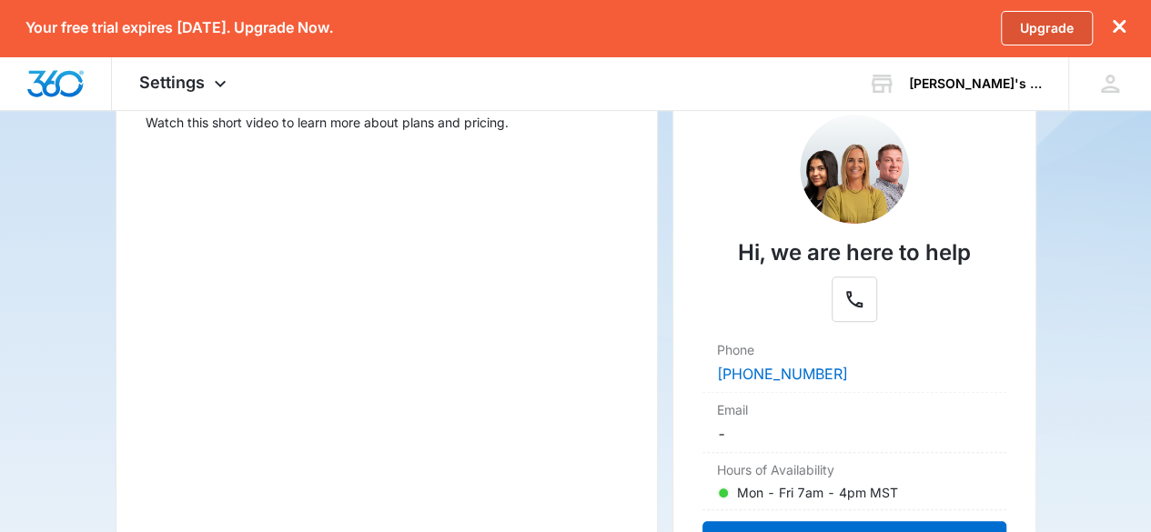
scroll to position [262, 0]
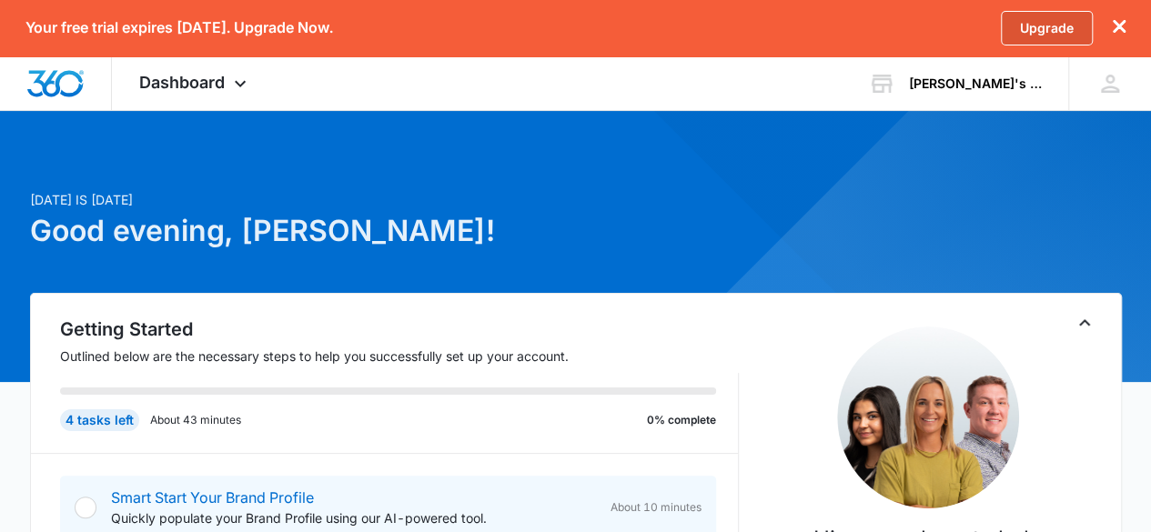
click at [1018, 28] on link "Upgrade" at bounding box center [1047, 28] width 92 height 35
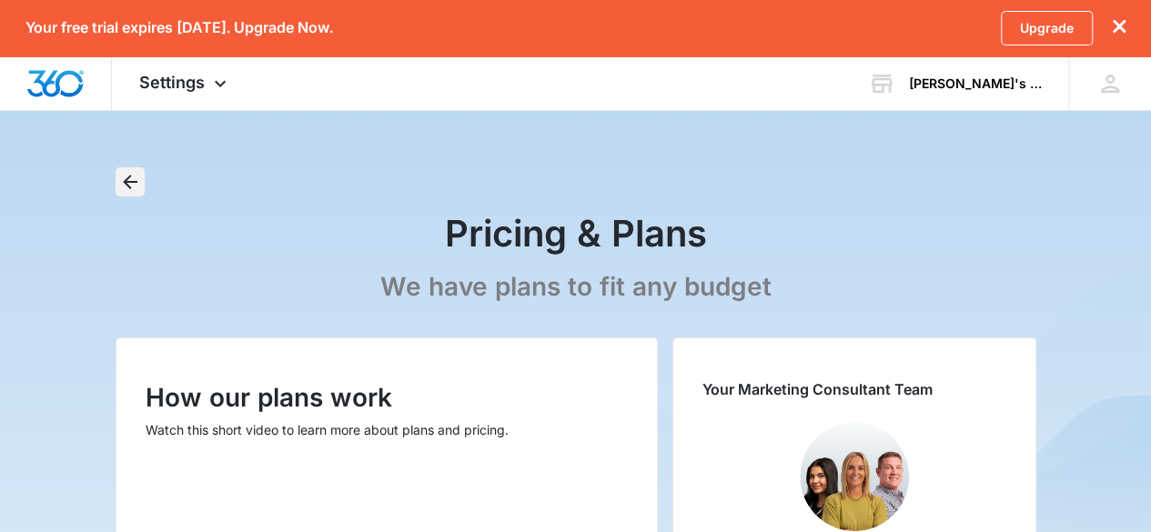
click at [126, 180] on icon "Back" at bounding box center [130, 182] width 15 height 15
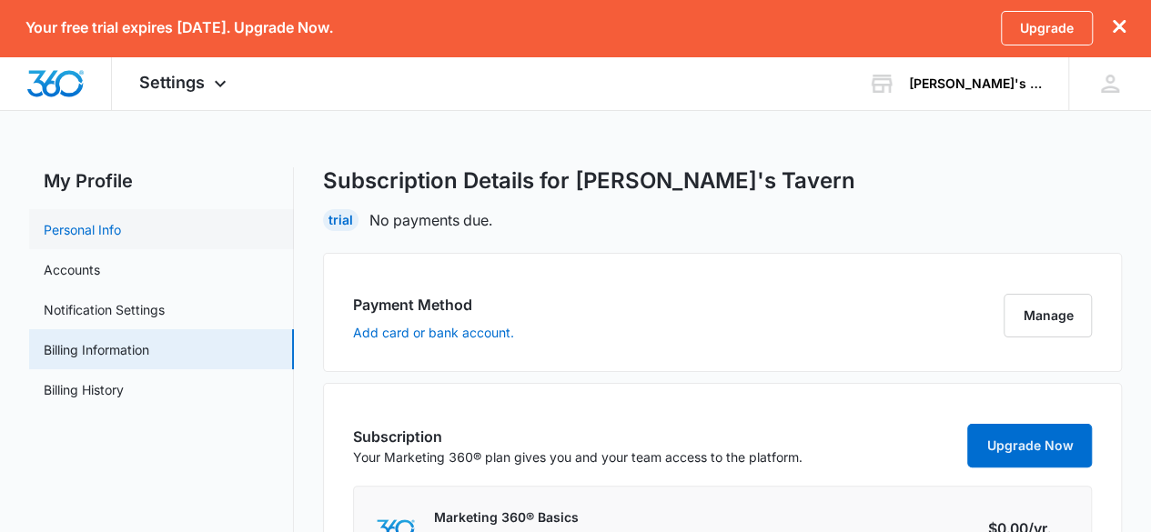
click at [89, 223] on link "Personal Info" at bounding box center [82, 229] width 77 height 19
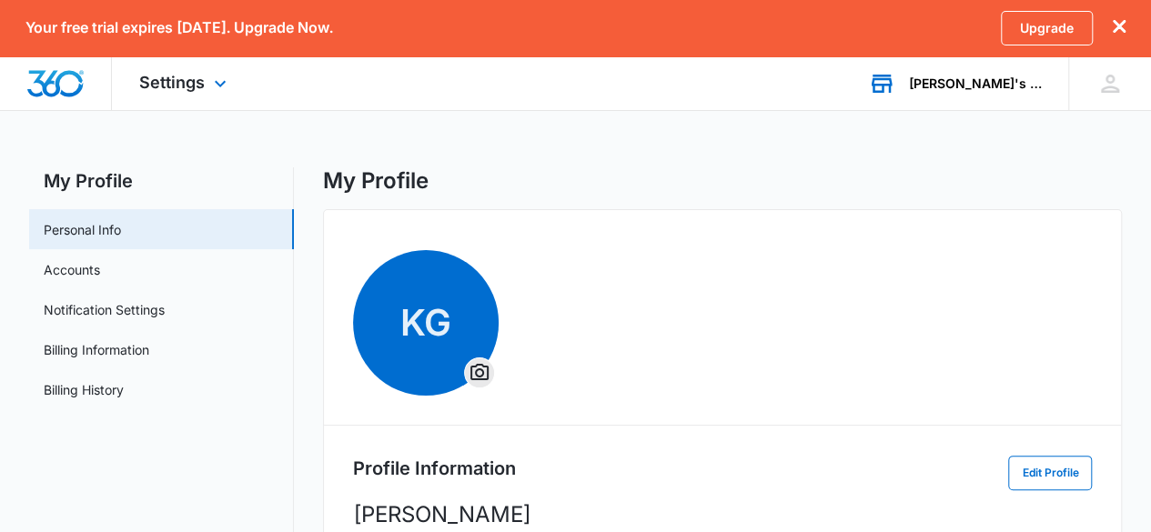
click at [1005, 95] on div "Pete's Tavern Your Accounts View All" at bounding box center [954, 83] width 227 height 54
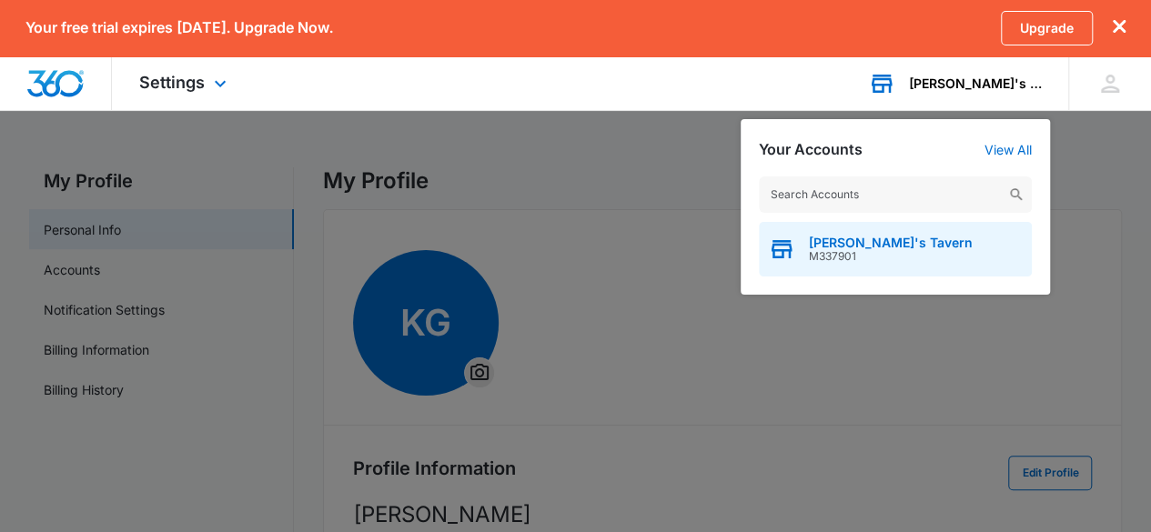
click at [823, 251] on span "M337901" at bounding box center [891, 256] width 164 height 13
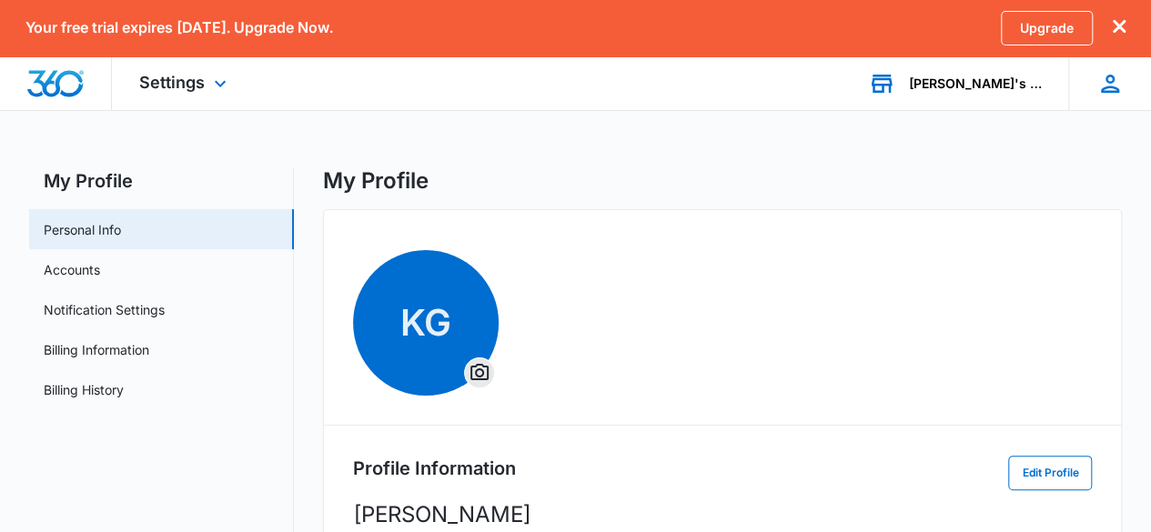
click at [1125, 87] on div "KG Kate Galiorjan kate.galiorjan@gmail.com My Profile Notifications Support Log…" at bounding box center [1109, 83] width 83 height 54
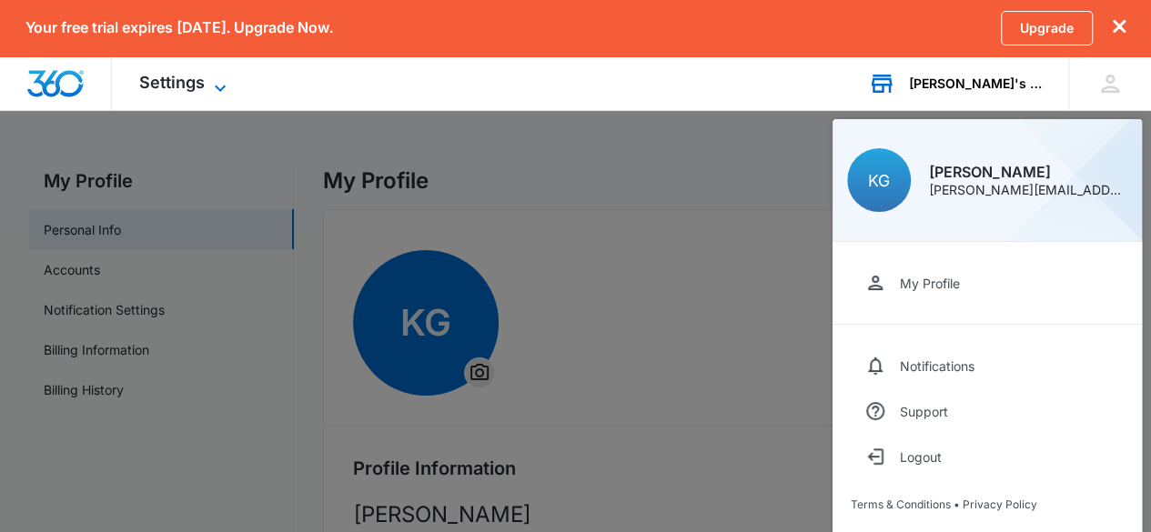
click at [195, 75] on span "Settings" at bounding box center [172, 82] width 66 height 19
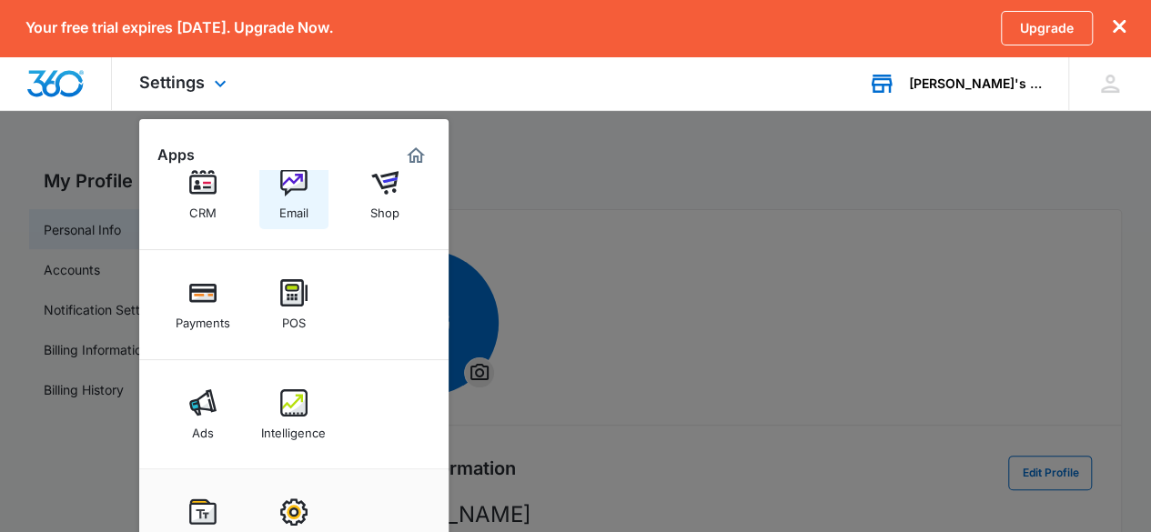
scroll to position [101, 0]
click at [23, 78] on div at bounding box center [56, 83] width 112 height 54
click at [416, 150] on img "Marketing 360® Dashboard" at bounding box center [416, 156] width 22 height 22
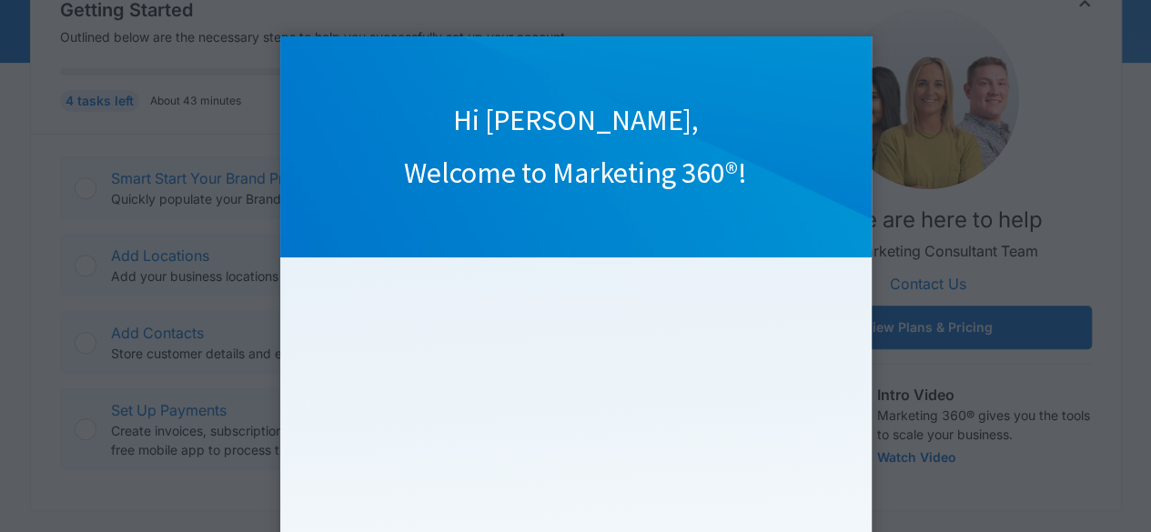
click at [213, 177] on appcues "Hi Kate, Welcome to Marketing 360®! Watch our quick overview video to learn you…" at bounding box center [575, 266] width 1151 height 532
click at [1092, 5] on appcues "Hi Kate, Welcome to Marketing 360®! Watch our quick overview video to learn you…" at bounding box center [575, 266] width 1151 height 532
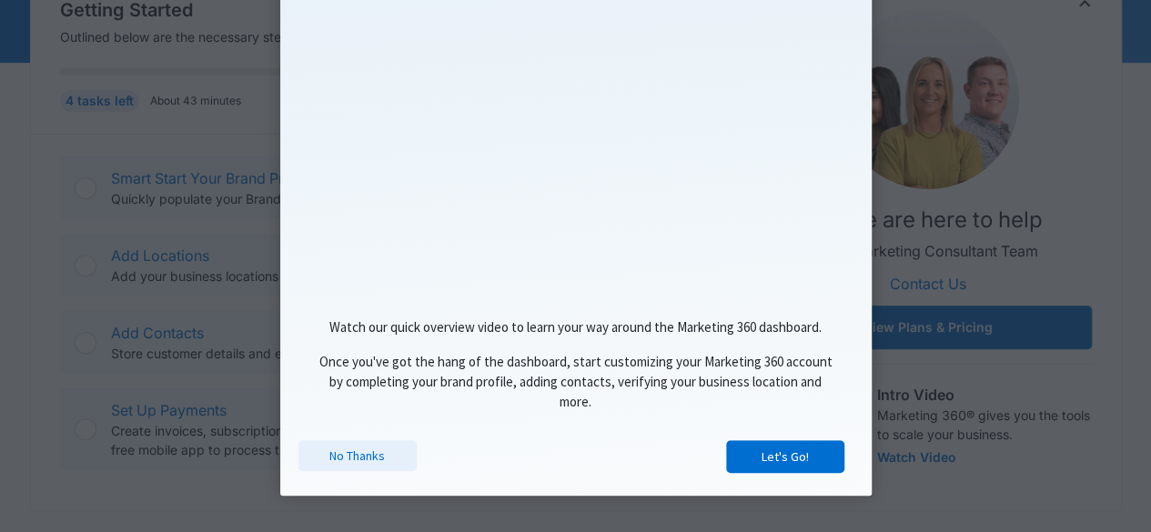
click at [356, 452] on link "No Thanks" at bounding box center [357, 455] width 118 height 31
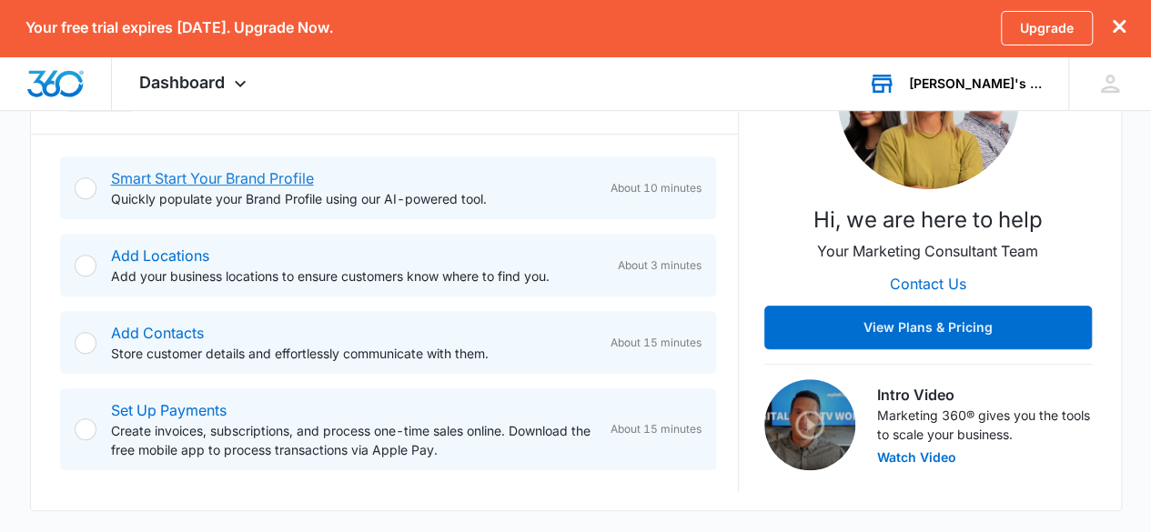
click at [190, 183] on link "Smart Start Your Brand Profile" at bounding box center [212, 178] width 203 height 18
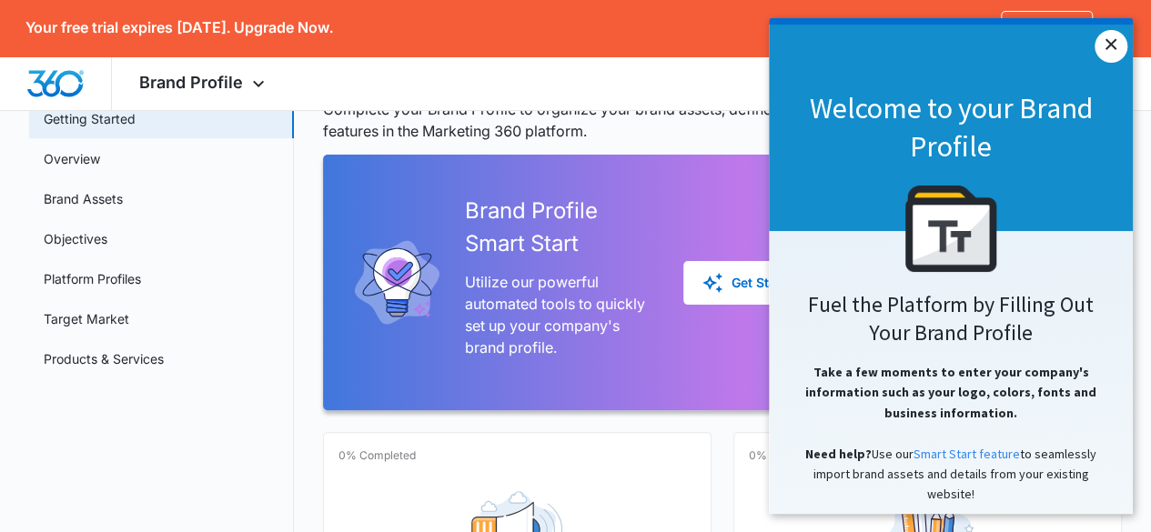
click at [1113, 52] on link "×" at bounding box center [1111, 46] width 33 height 33
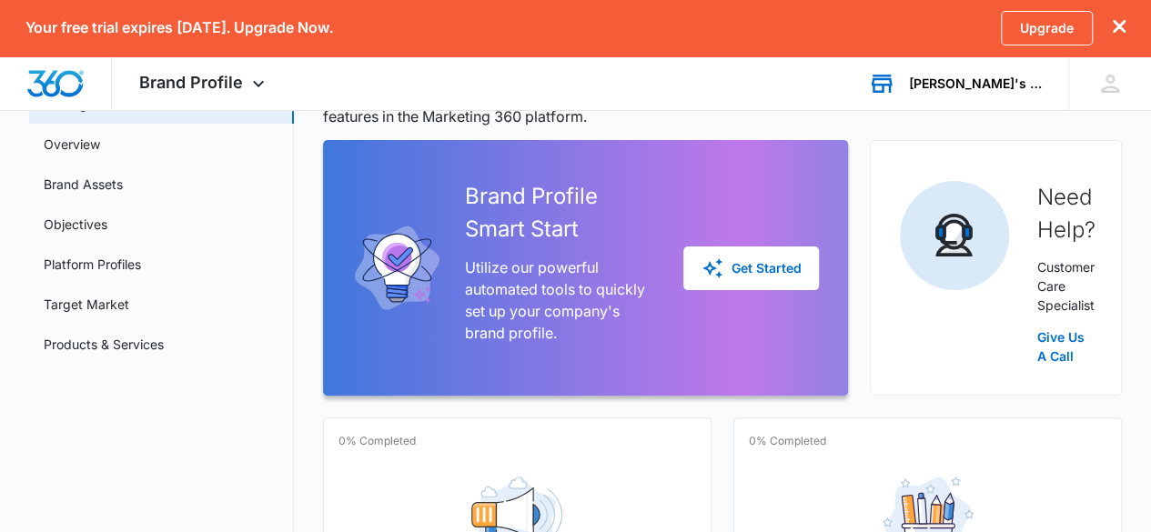
scroll to position [131, 0]
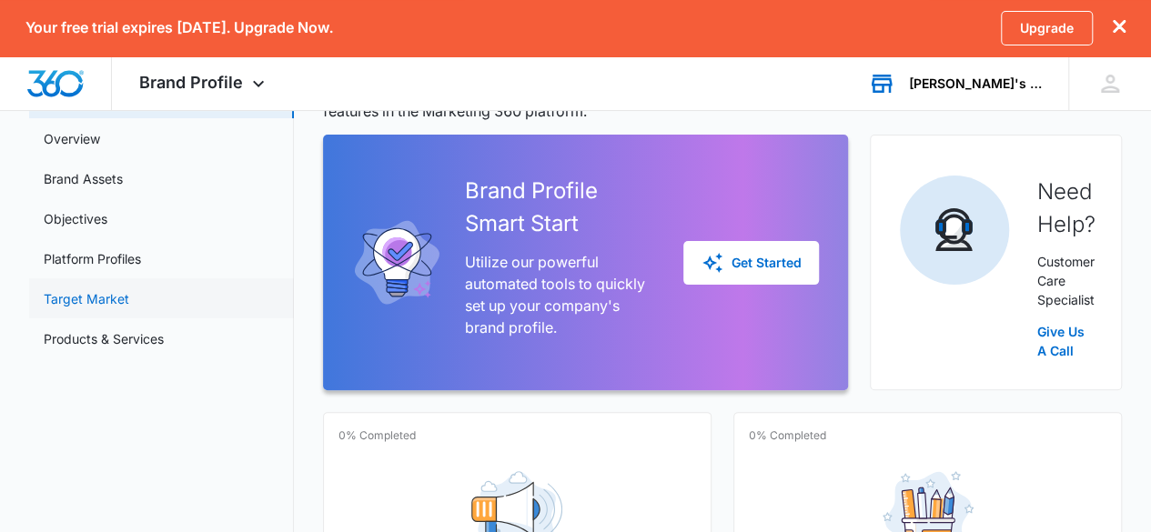
click at [98, 299] on link "Target Market" at bounding box center [87, 298] width 86 height 19
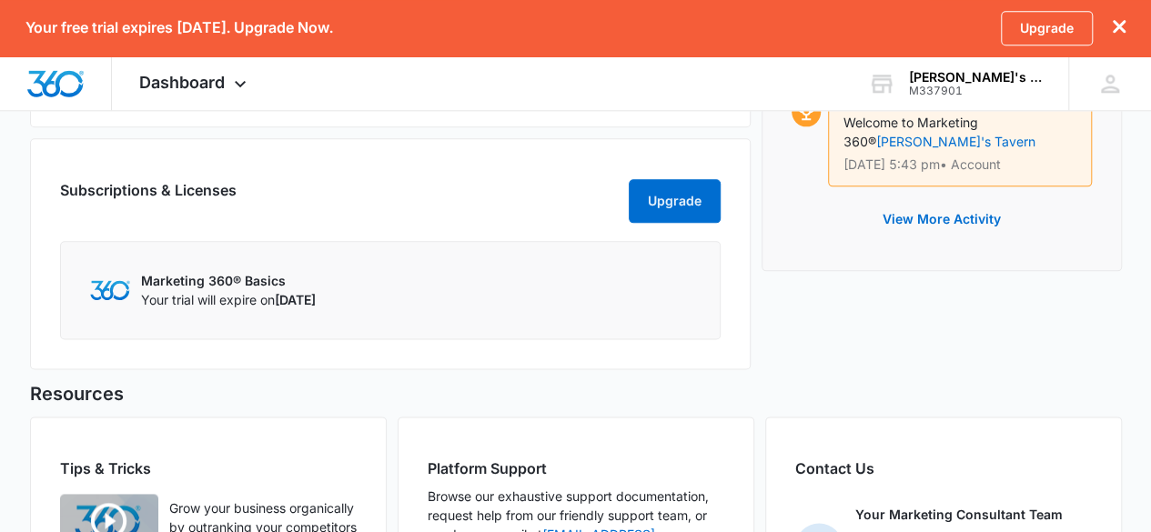
scroll to position [986, 0]
